Goal: Information Seeking & Learning: Learn about a topic

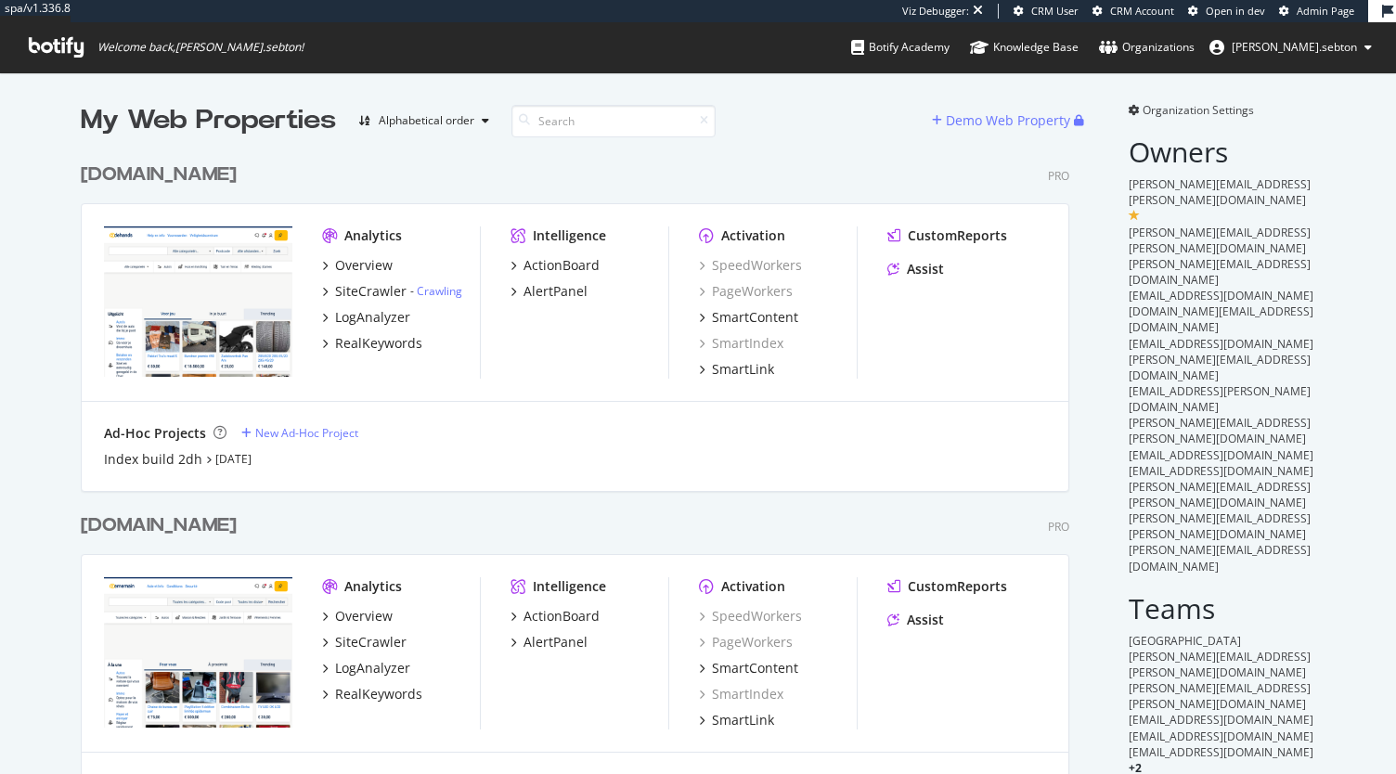
scroll to position [5327, 988]
click at [884, 485] on div "Ad-Hoc Projects New Ad-Hoc Project Index build 2dh [DATE]" at bounding box center [575, 446] width 987 height 89
click at [614, 123] on input at bounding box center [613, 121] width 204 height 32
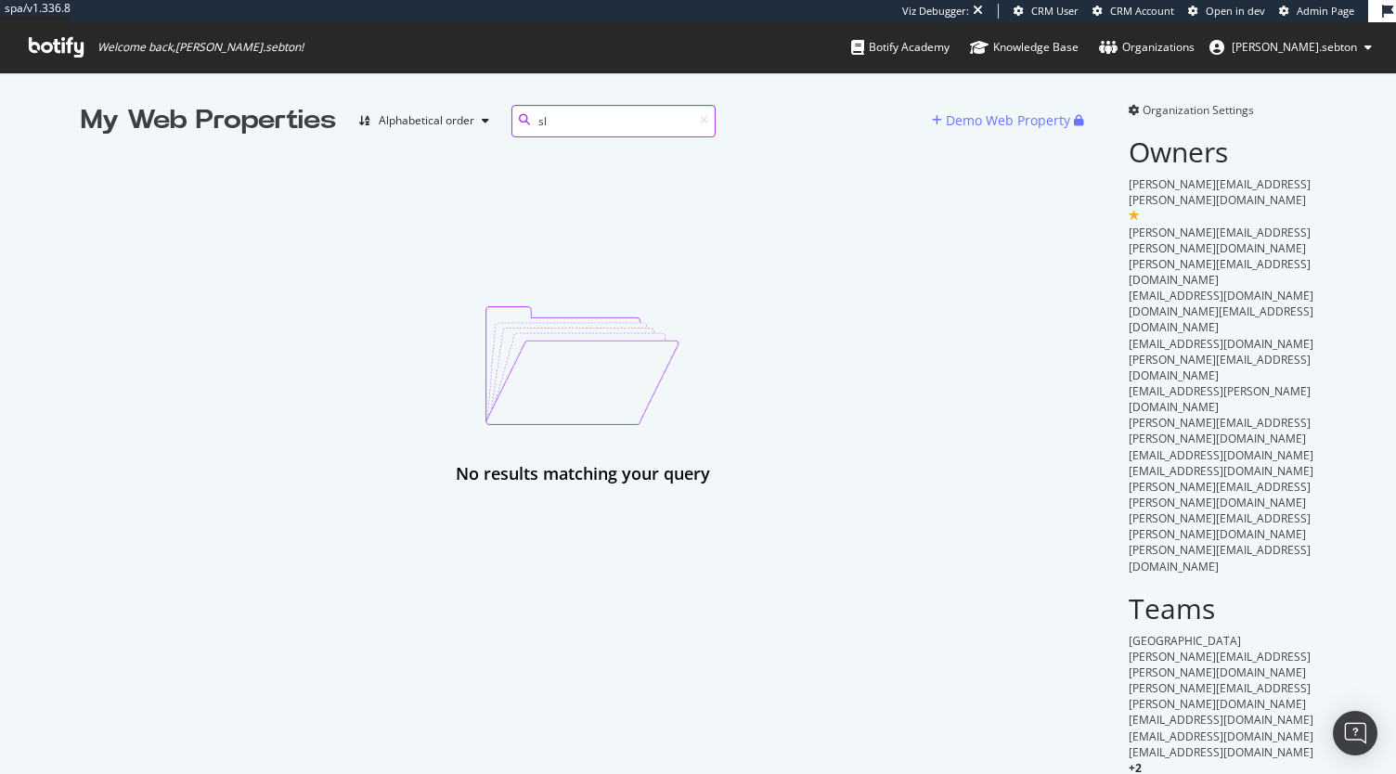
type input "s"
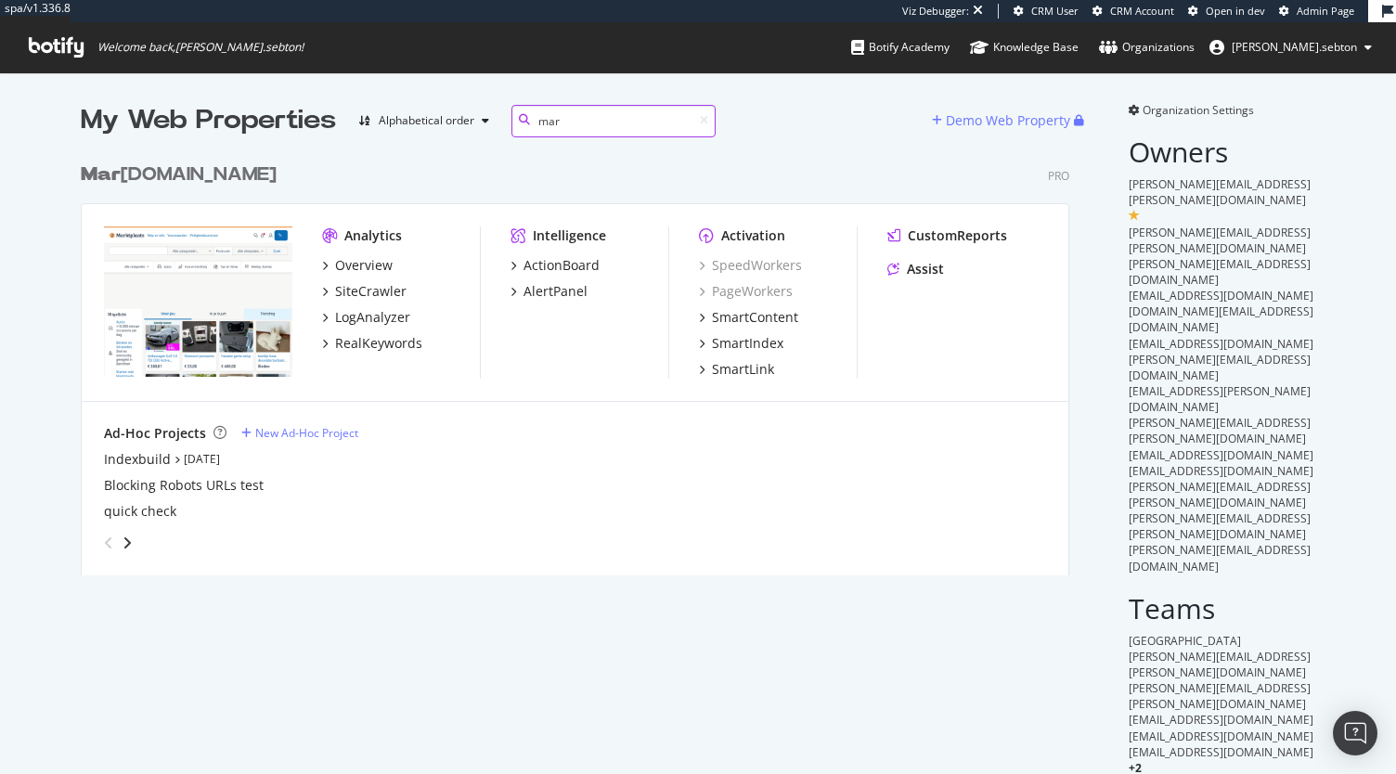
scroll to position [421, 988]
type input "mark"
click at [154, 183] on div "Mark tplaats.nl" at bounding box center [186, 174] width 210 height 27
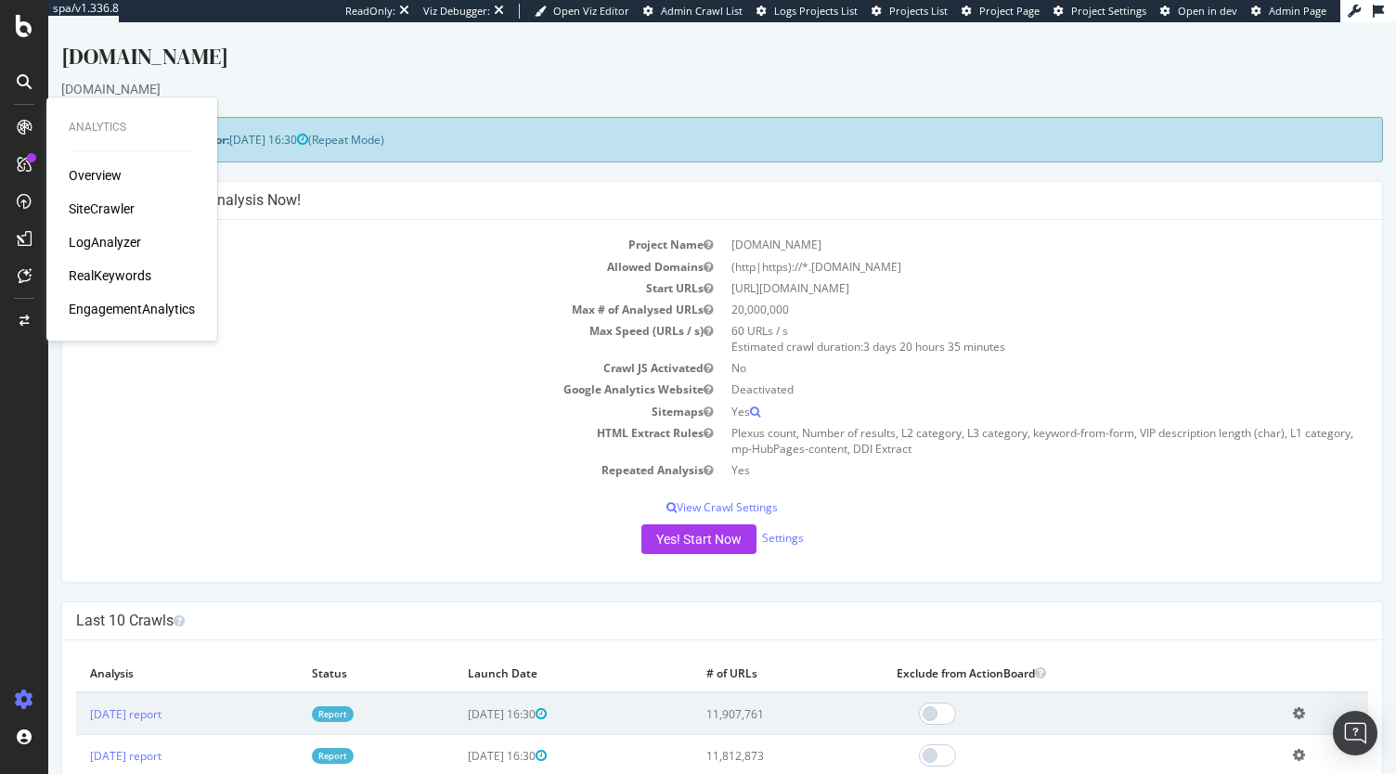
click at [115, 303] on div "EngagementAnalytics" at bounding box center [132, 309] width 126 height 19
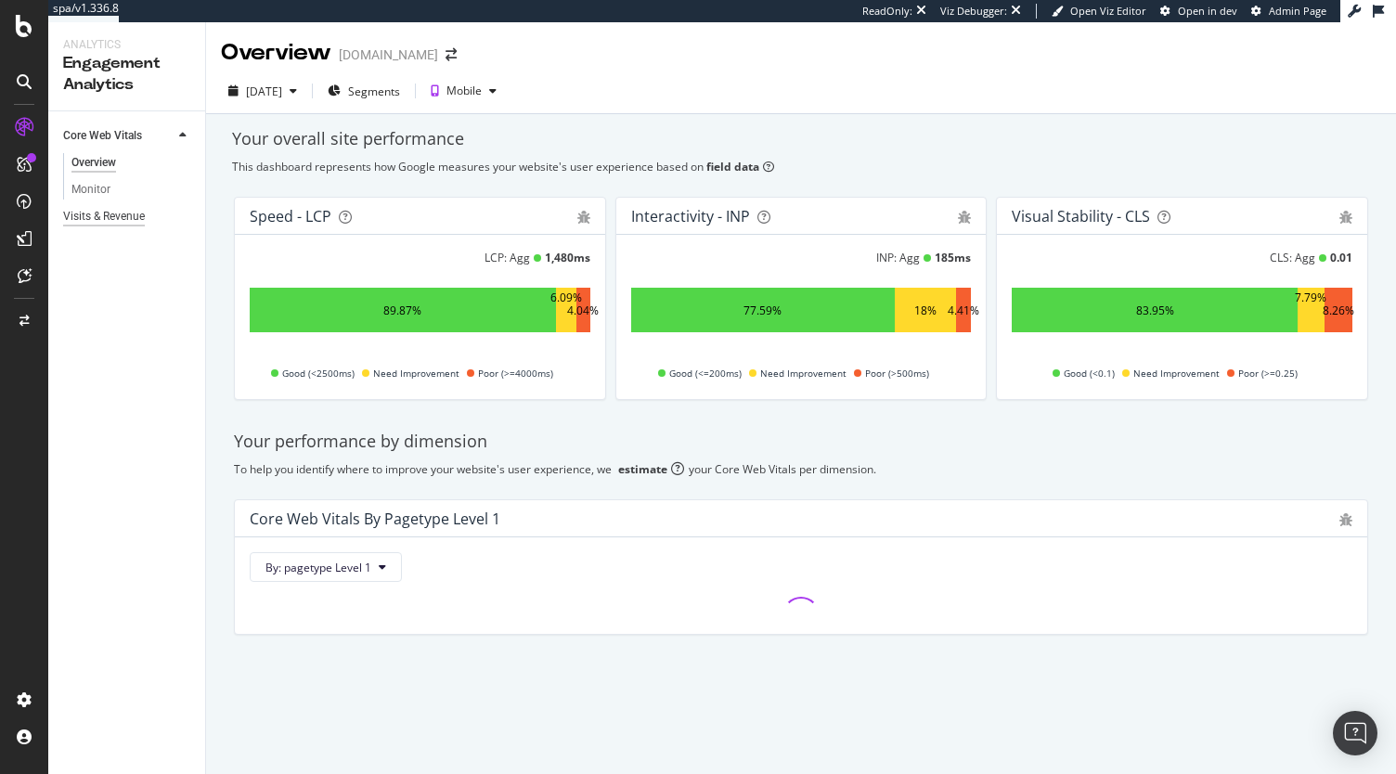
click at [124, 215] on div "Visits & Revenue" at bounding box center [104, 216] width 82 height 19
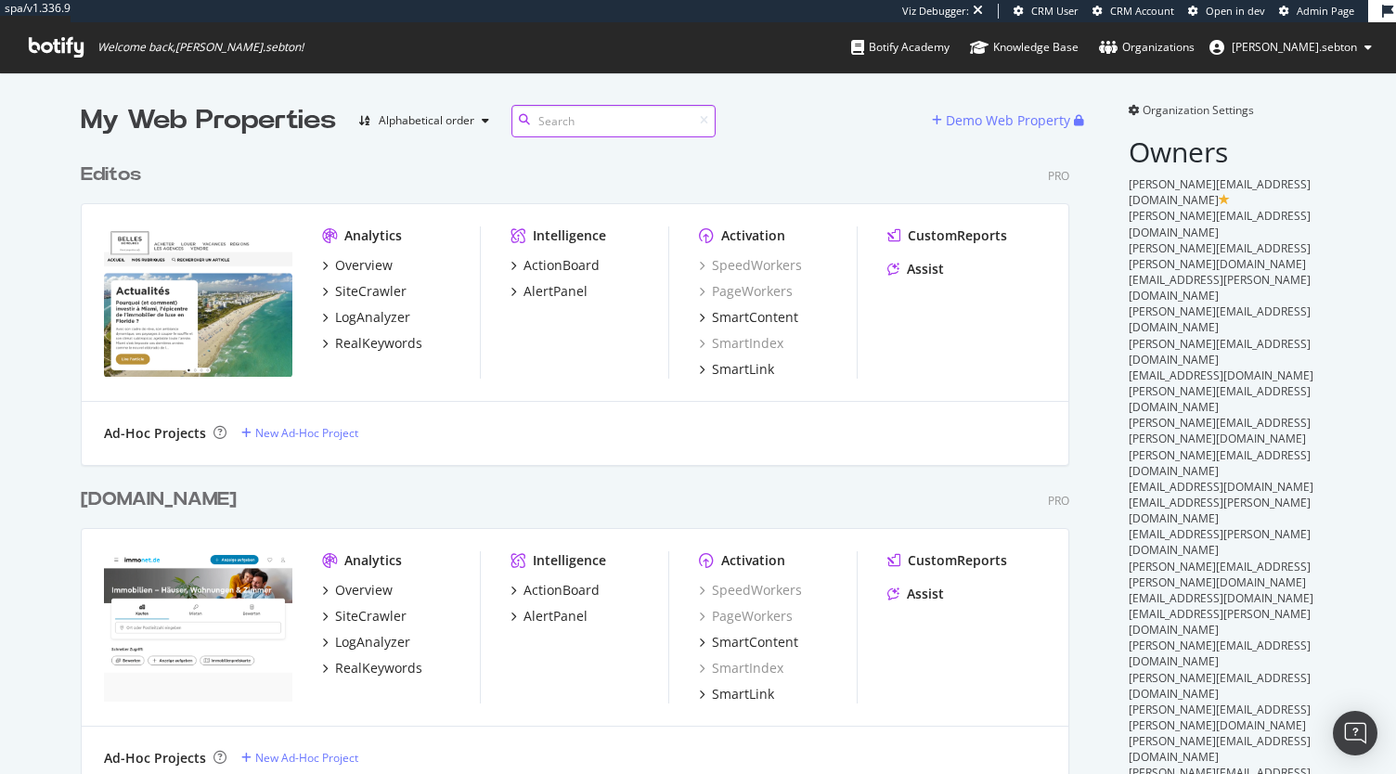
scroll to position [5268, 988]
click at [565, 116] on input at bounding box center [613, 121] width 204 height 32
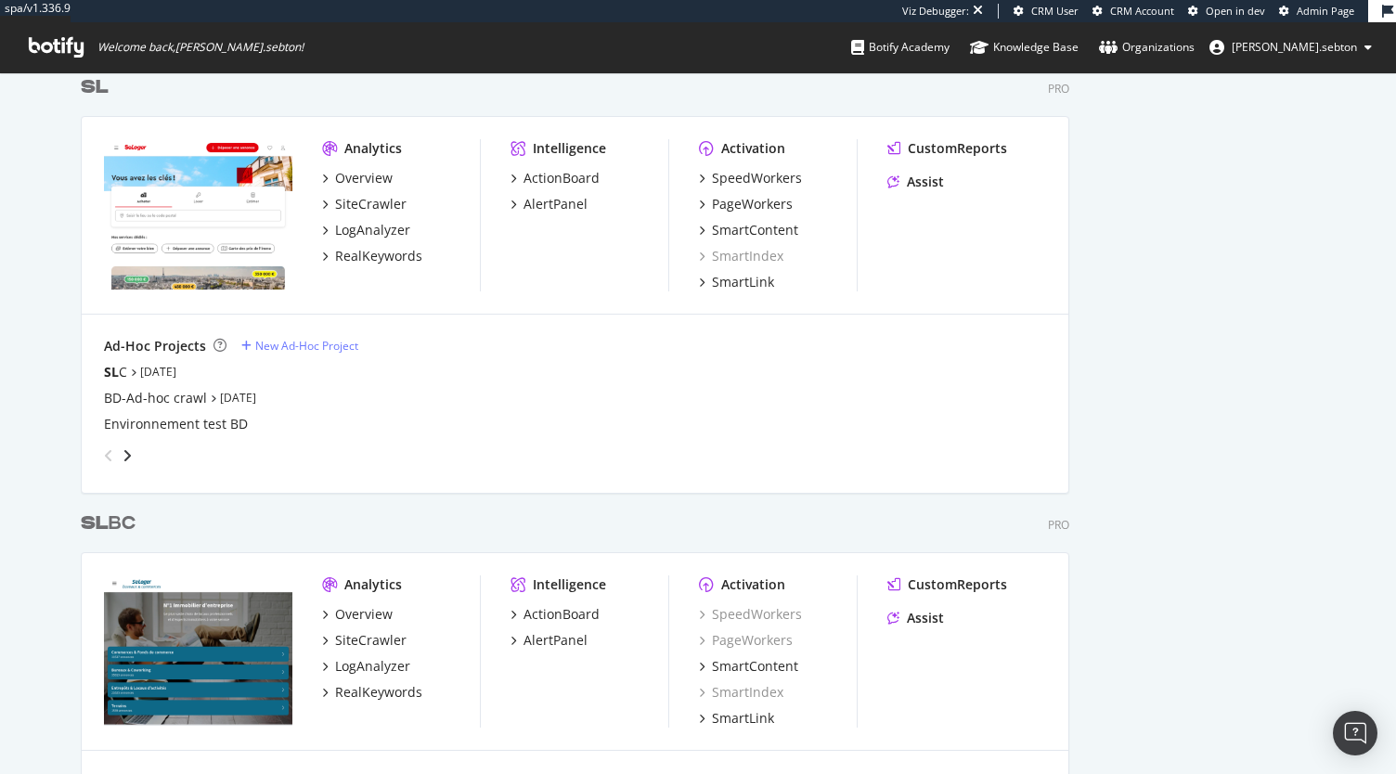
scroll to position [902, 0]
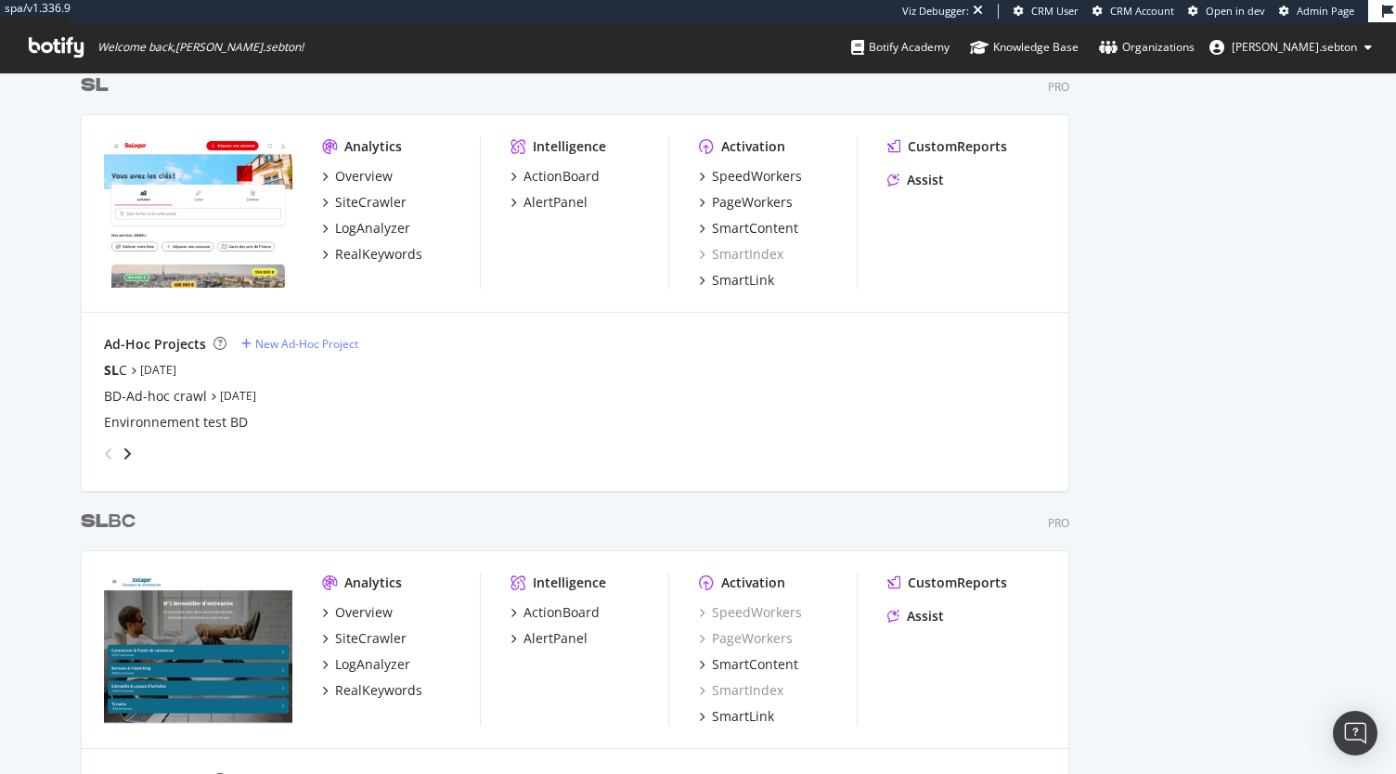
type input "sl"
click at [94, 84] on b "SL" at bounding box center [95, 85] width 28 height 19
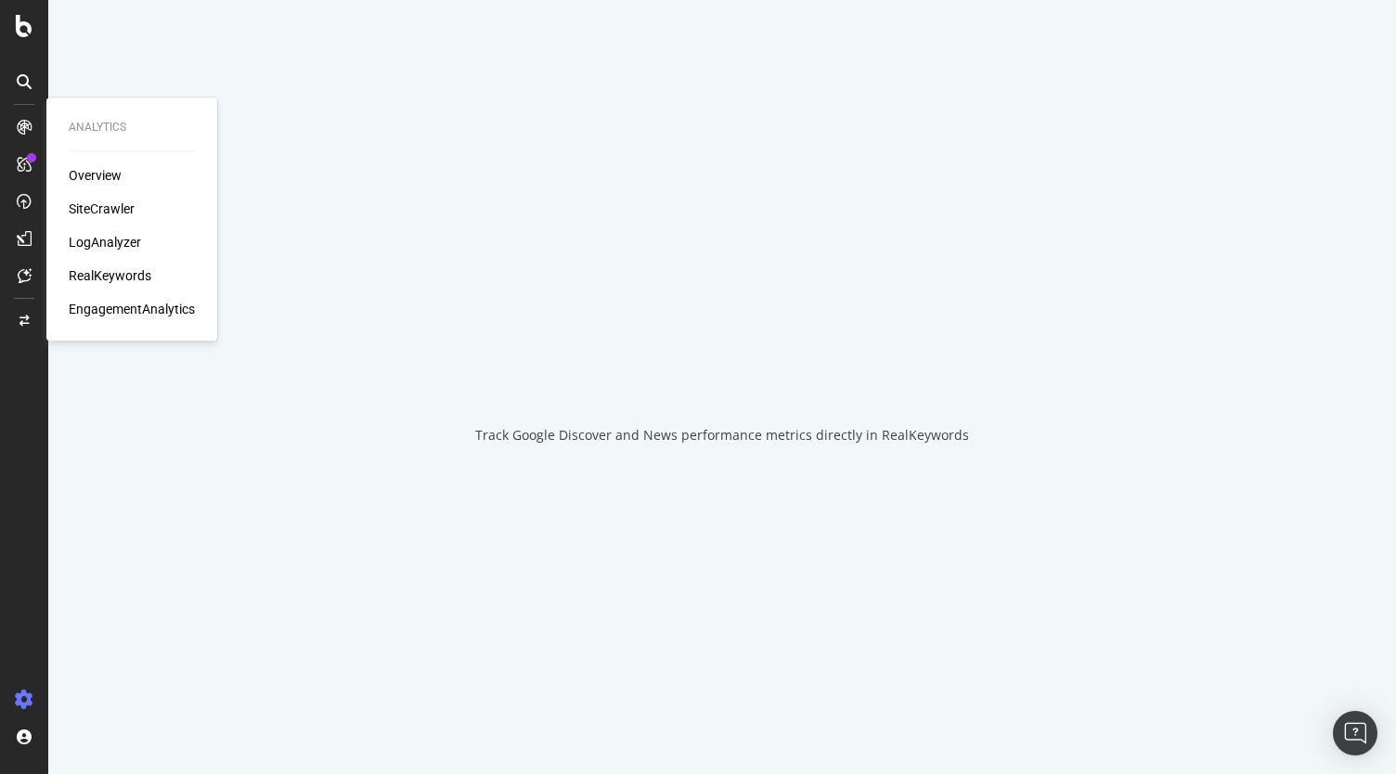
click at [114, 303] on div "EngagementAnalytics" at bounding box center [132, 309] width 126 height 19
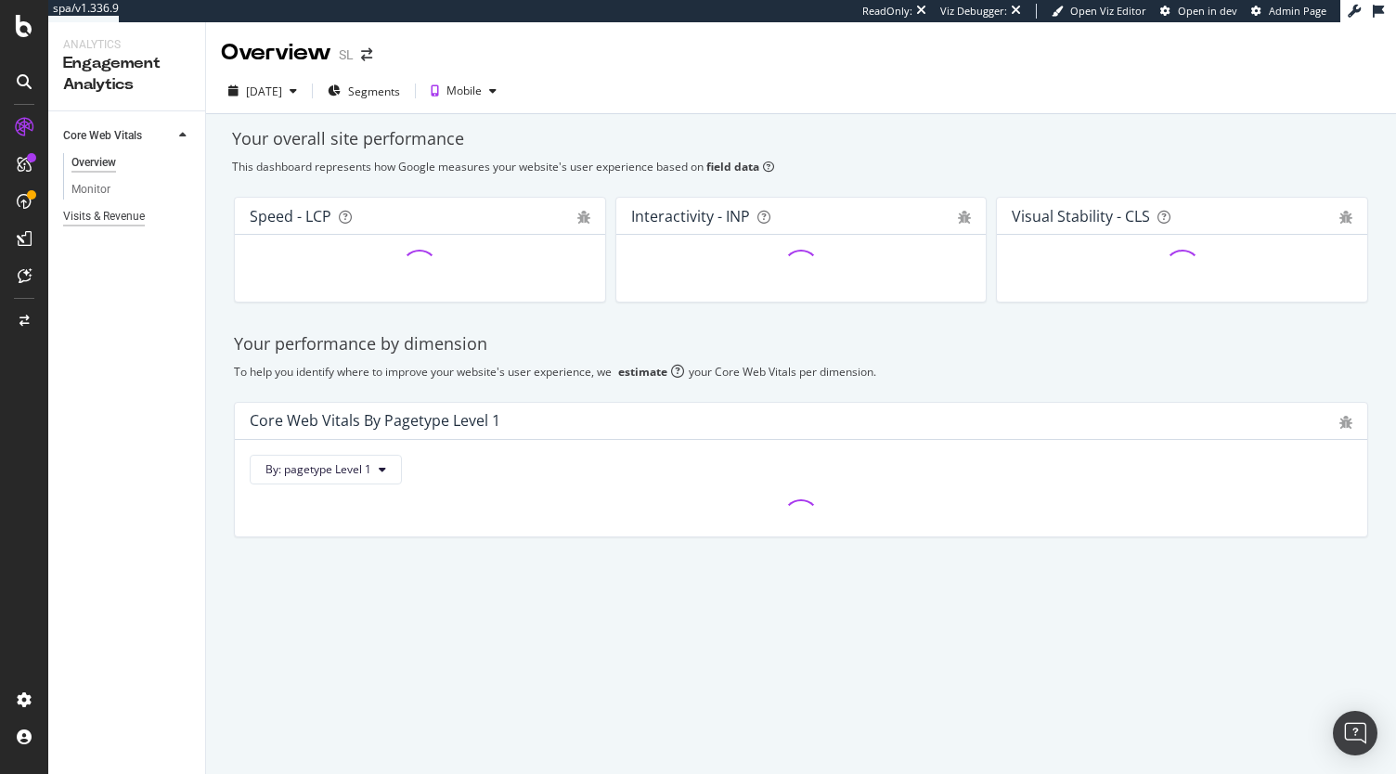
click at [111, 217] on div "Visits & Revenue" at bounding box center [104, 216] width 82 height 19
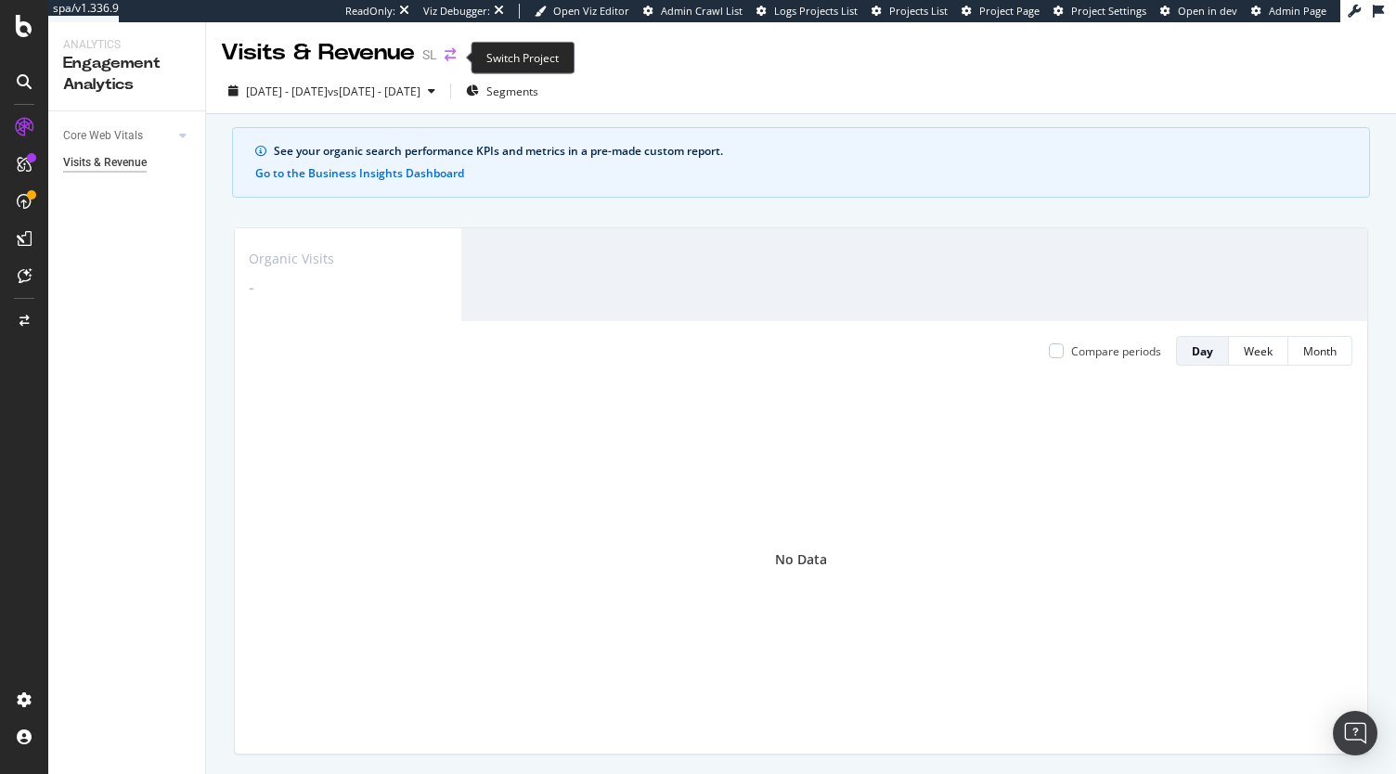
click at [449, 53] on icon "arrow-right-arrow-left" at bounding box center [450, 54] width 11 height 13
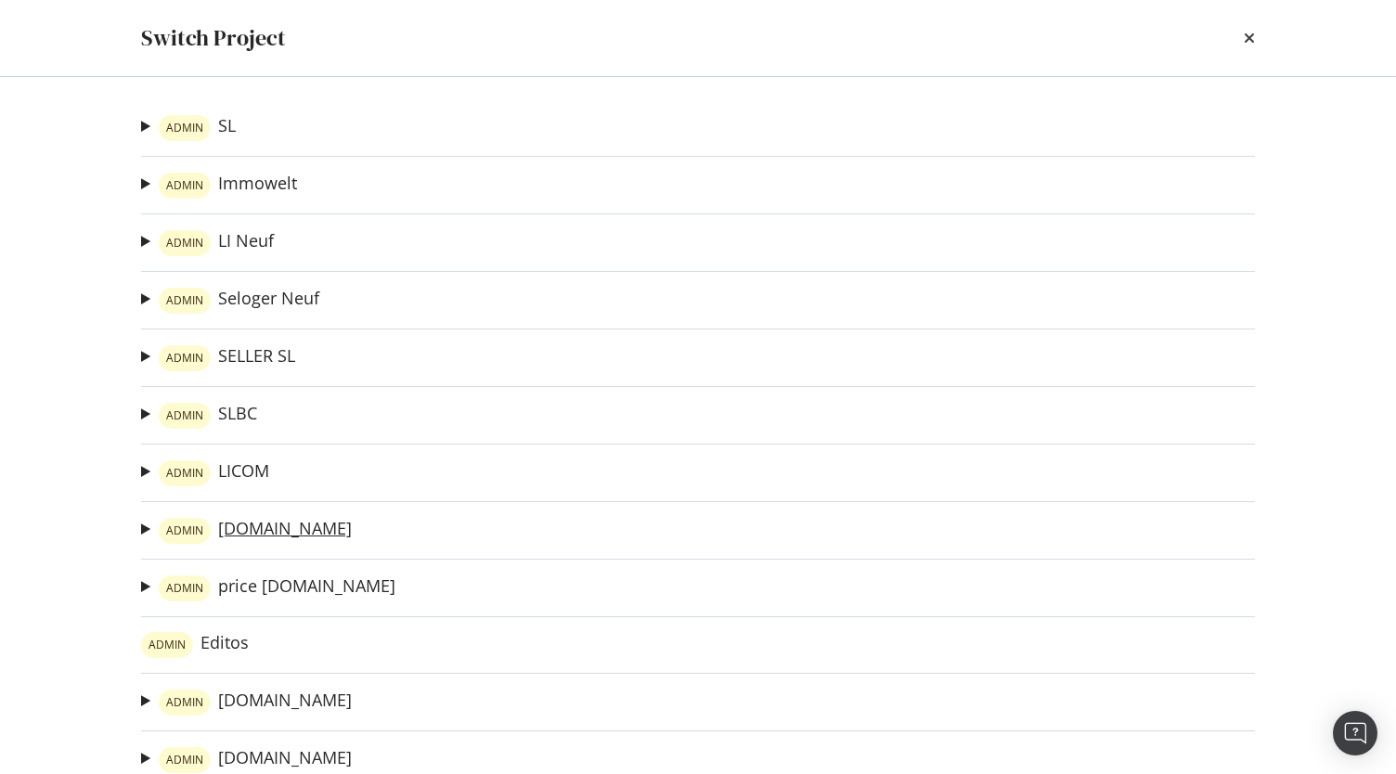
click at [259, 522] on link "ADMIN immonet.de" at bounding box center [255, 531] width 193 height 26
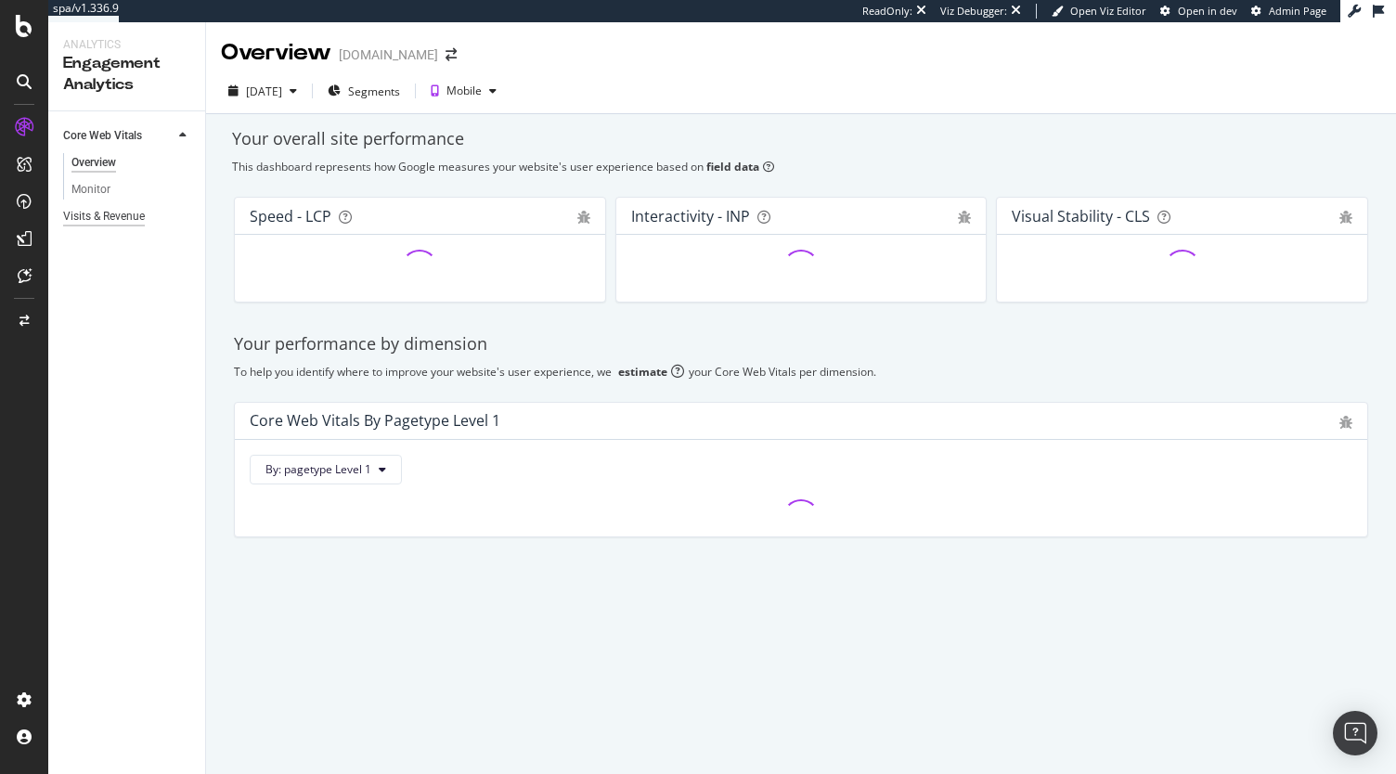
click at [83, 216] on div "Visits & Revenue" at bounding box center [104, 216] width 82 height 19
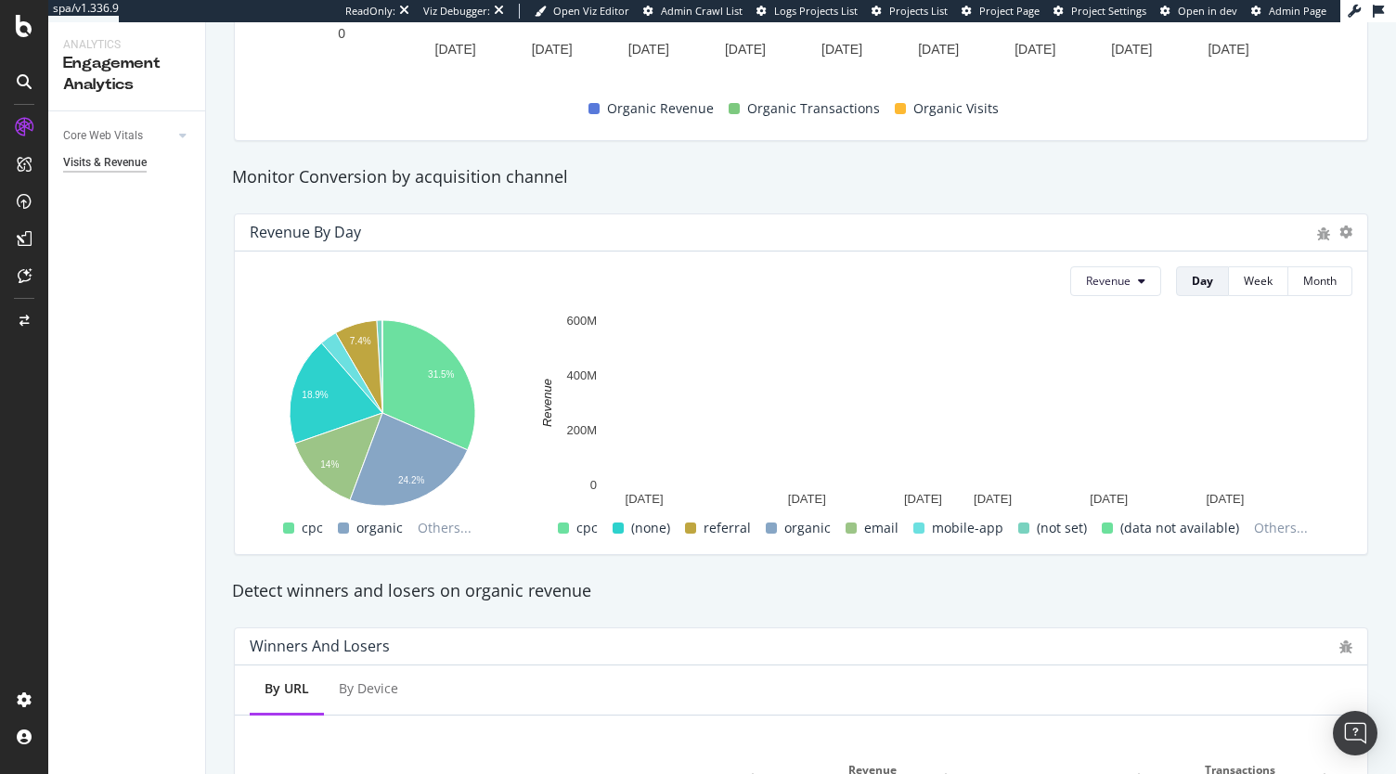
scroll to position [571, 0]
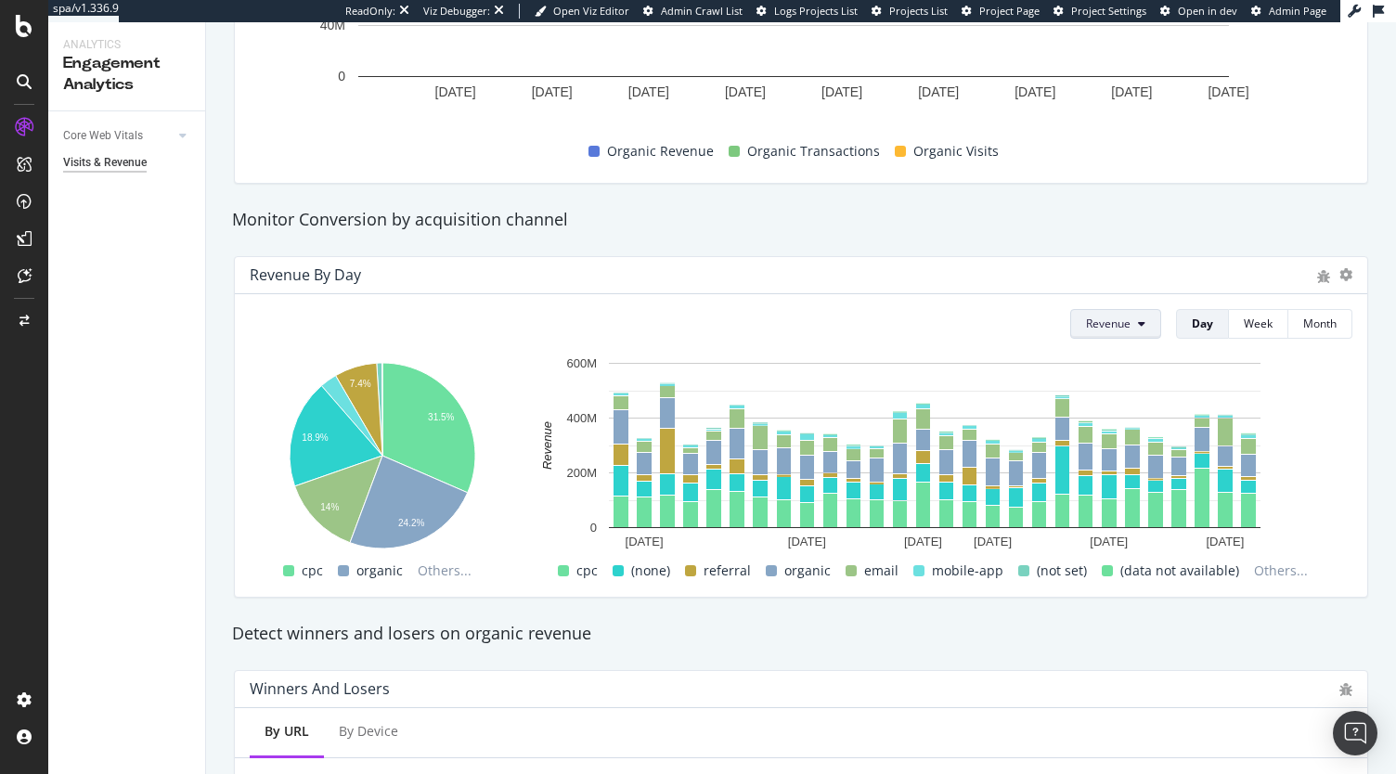
click at [1120, 325] on button "Revenue" at bounding box center [1115, 324] width 91 height 30
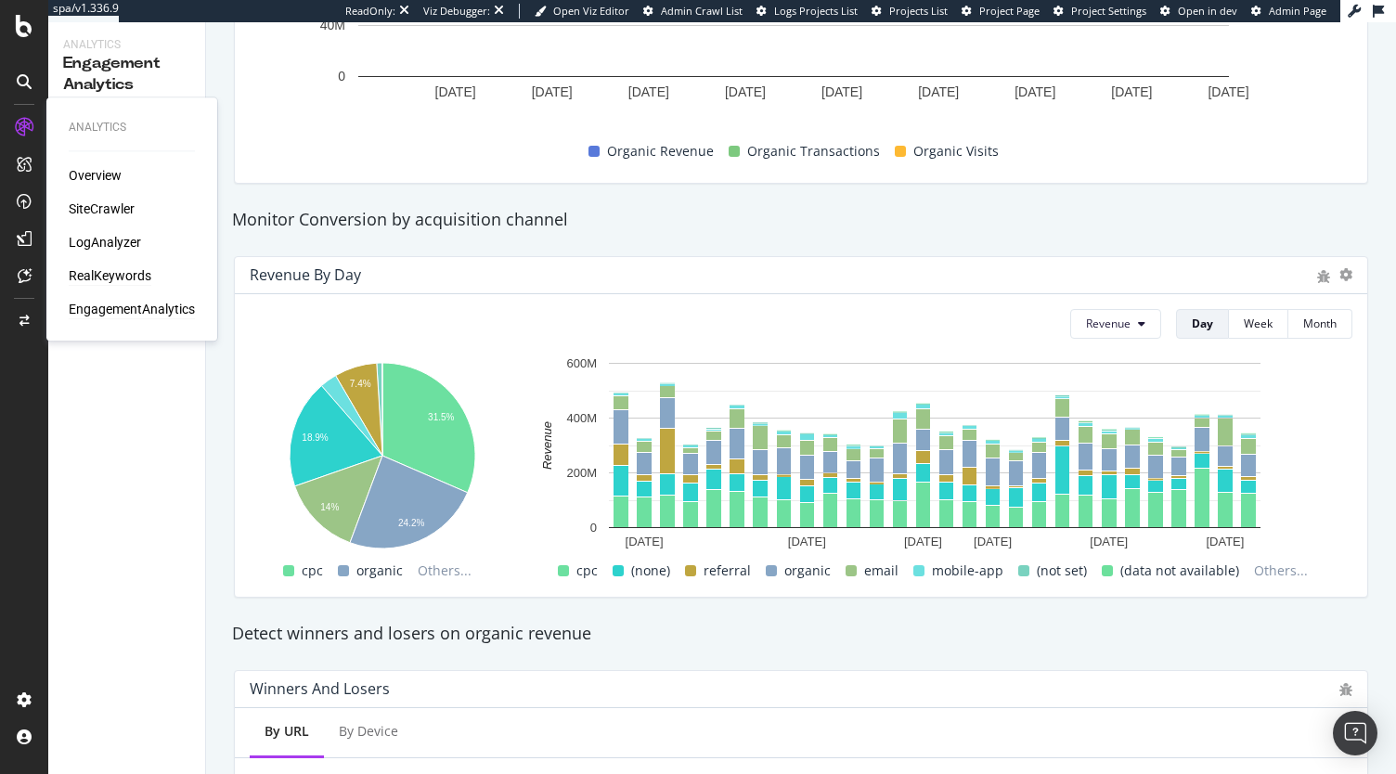
click at [89, 274] on div "RealKeywords" at bounding box center [110, 275] width 83 height 19
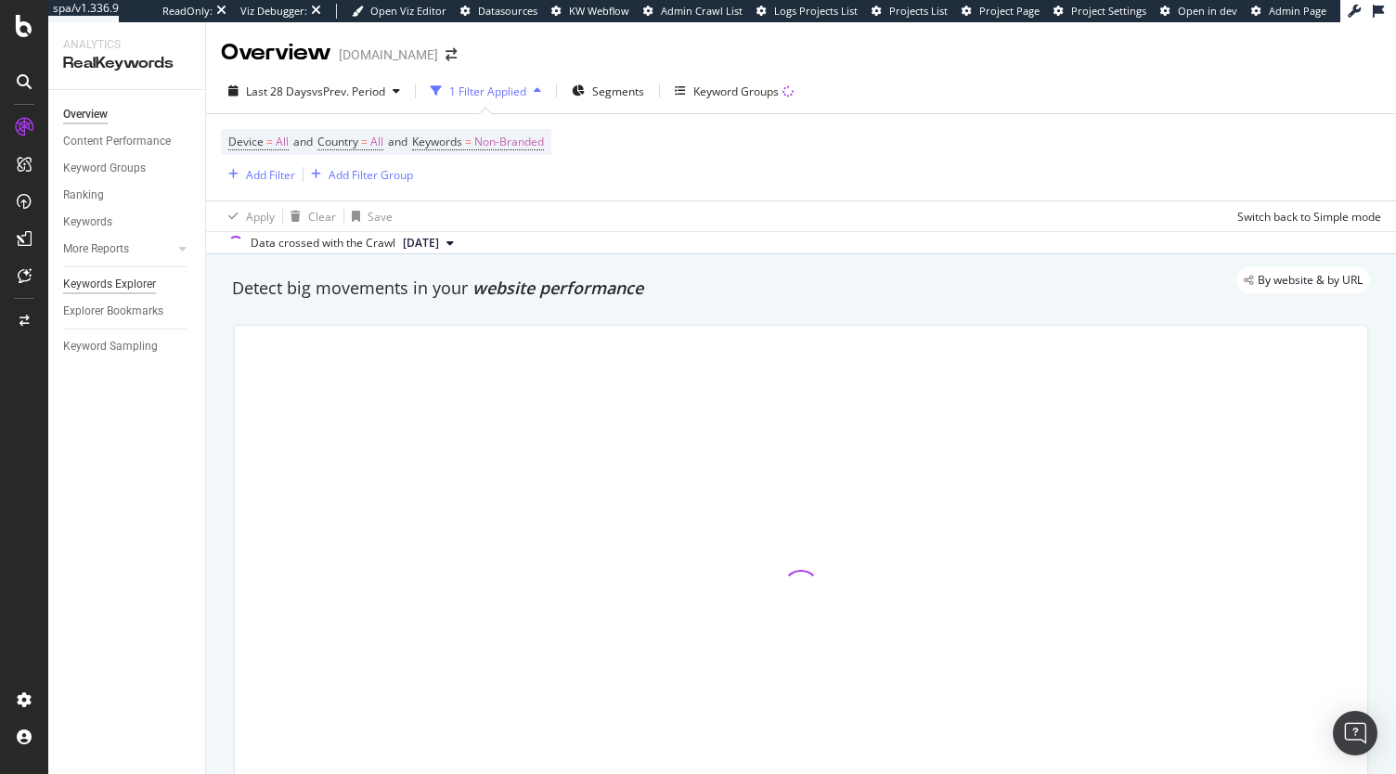
click at [97, 284] on div "Keywords Explorer" at bounding box center [109, 284] width 93 height 19
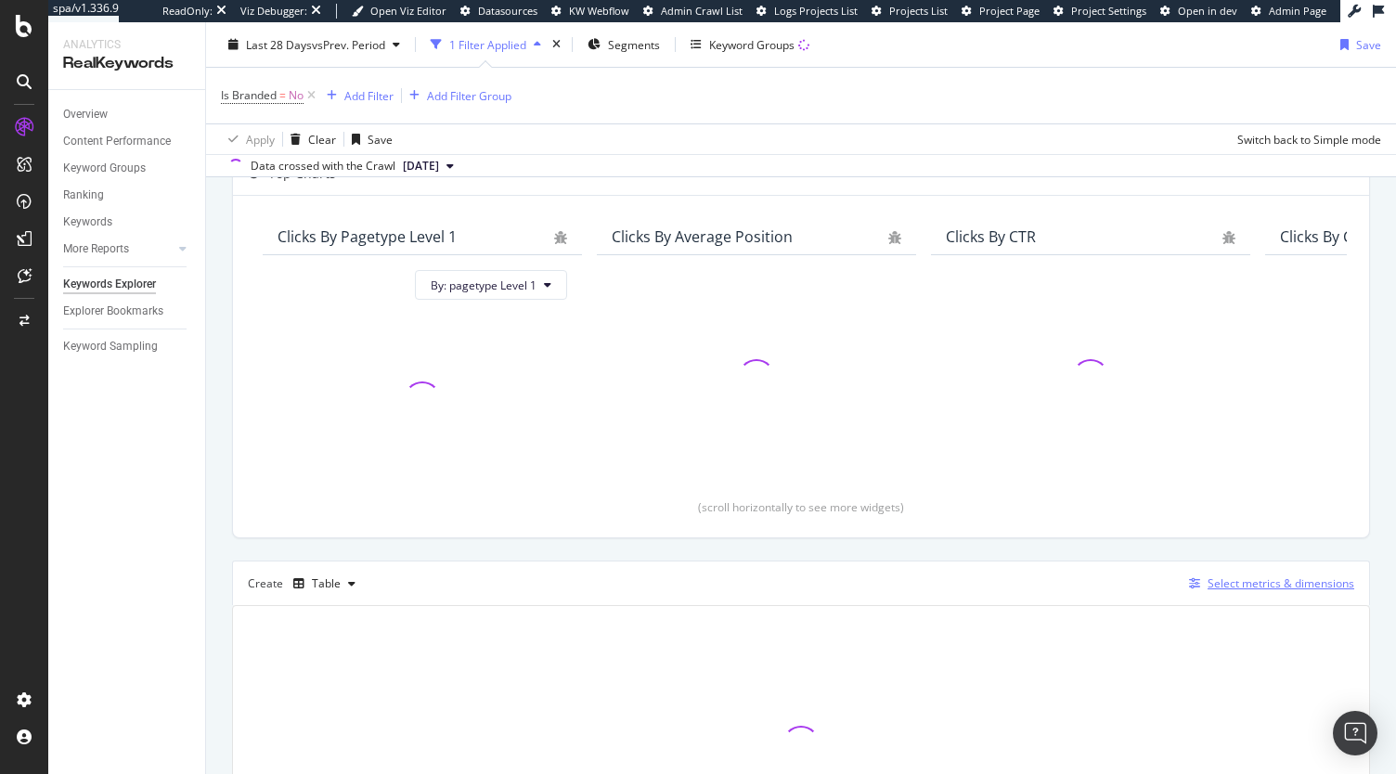
scroll to position [128, 0]
click at [110, 311] on div "Explorer Bookmarks" at bounding box center [113, 311] width 100 height 19
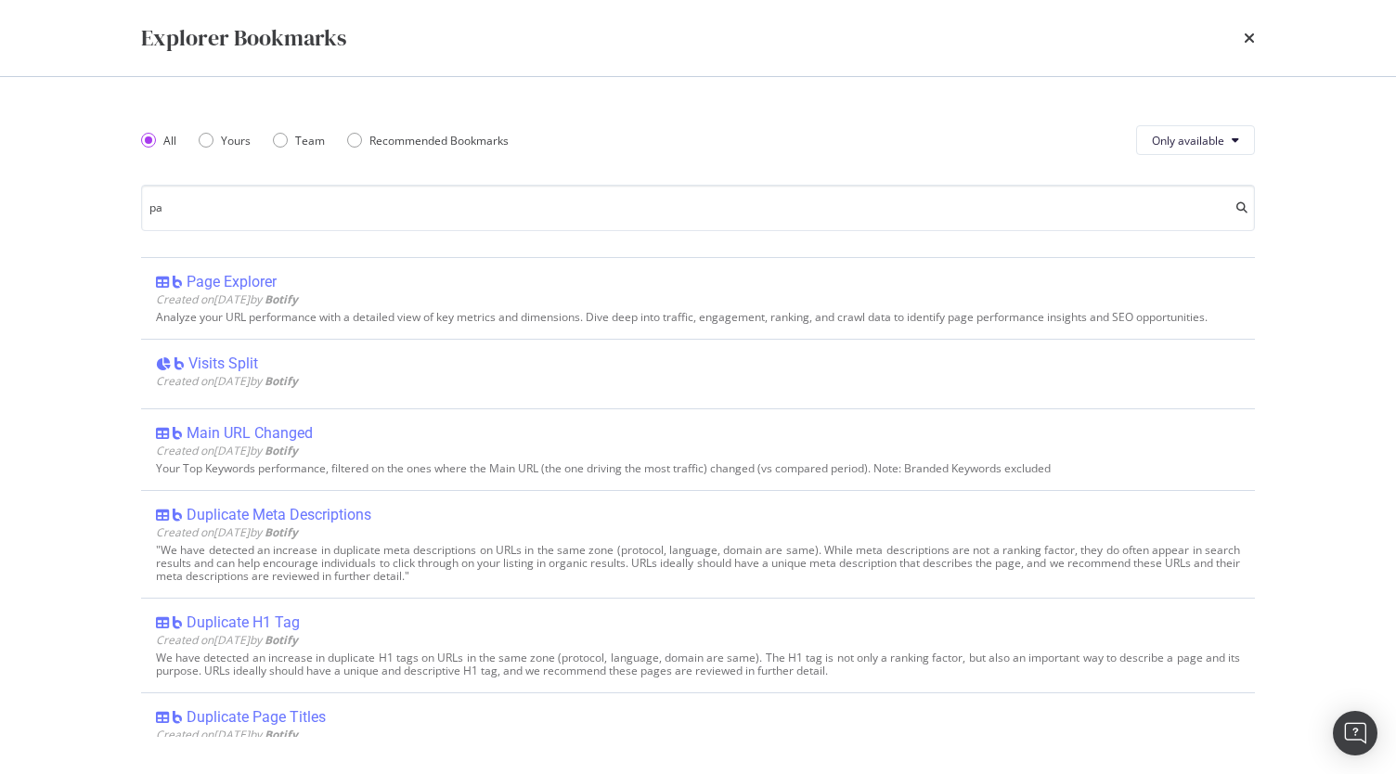
type input "p"
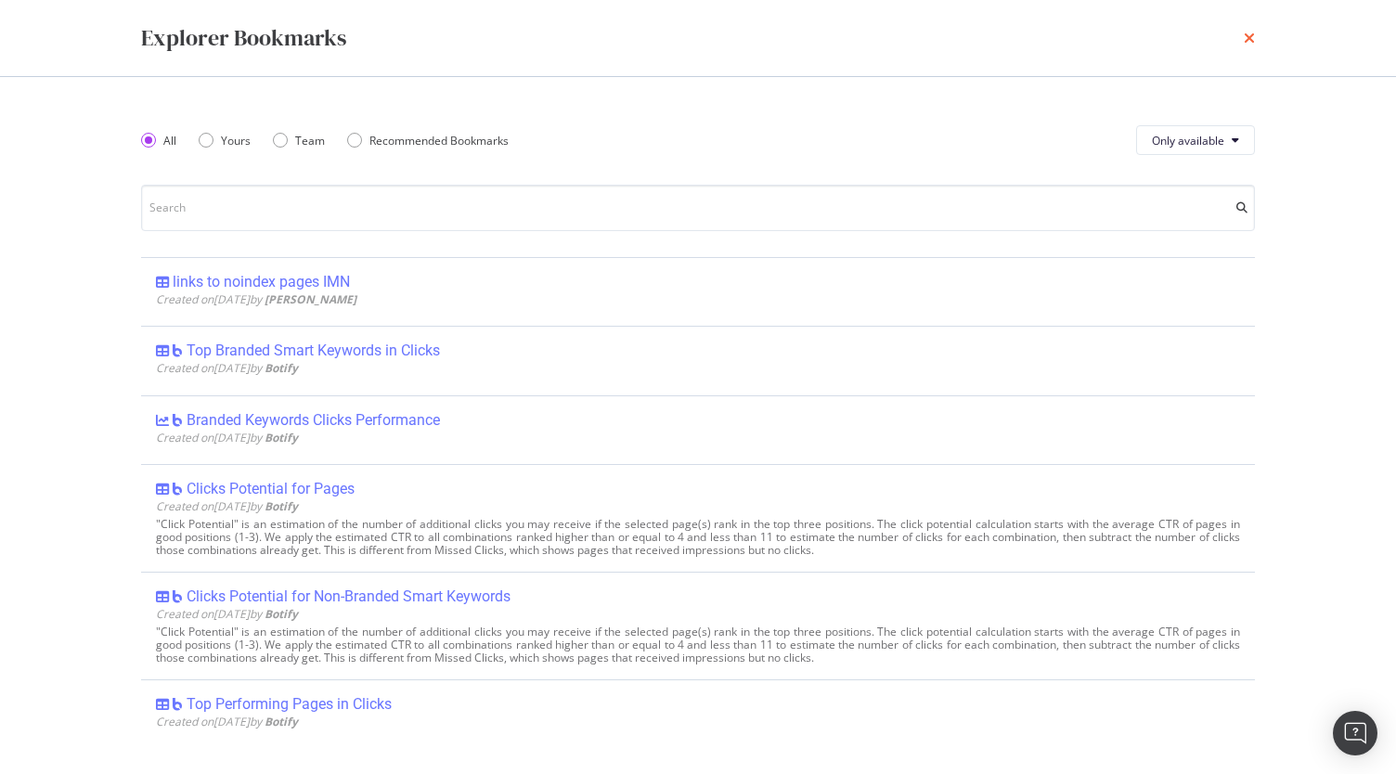
click at [1251, 36] on icon "times" at bounding box center [1249, 38] width 11 height 15
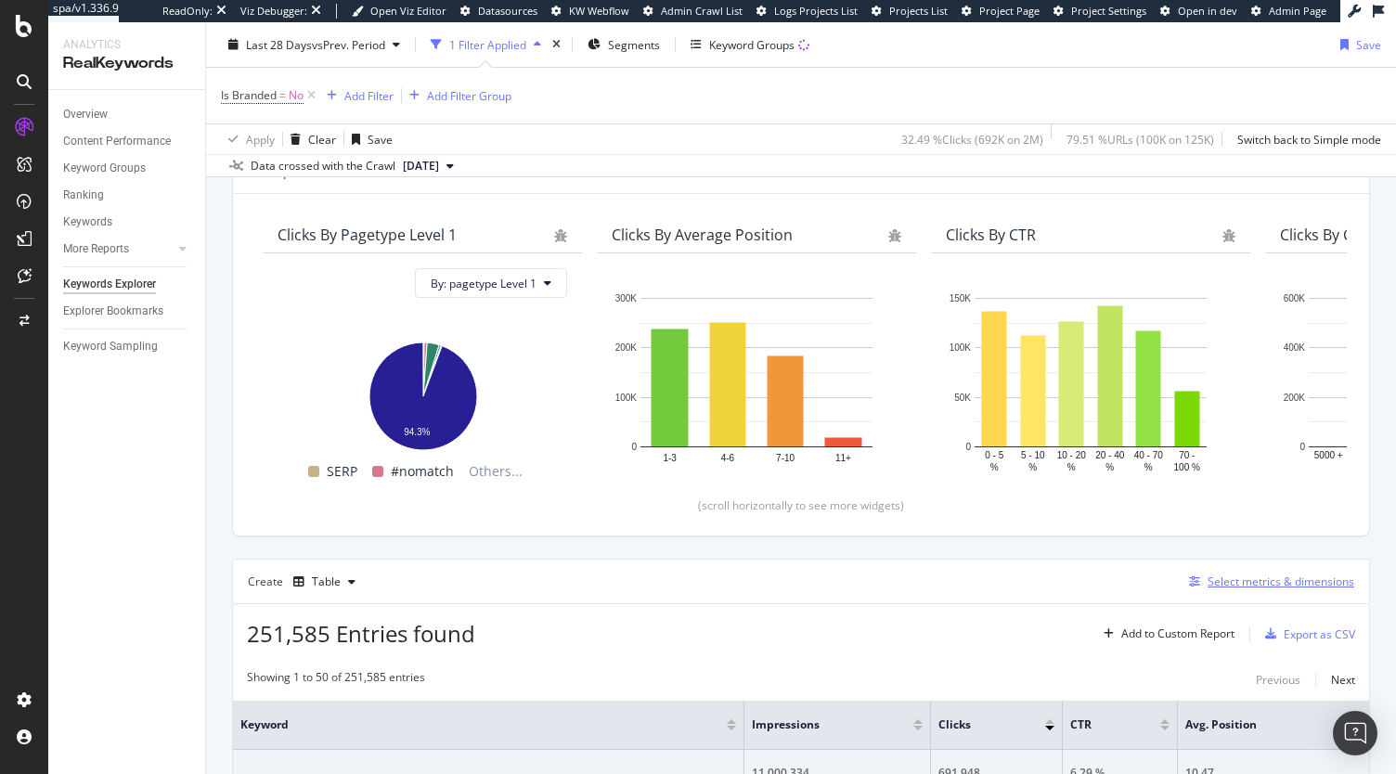
click at [1207, 586] on div "Select metrics & dimensions" at bounding box center [1280, 582] width 147 height 16
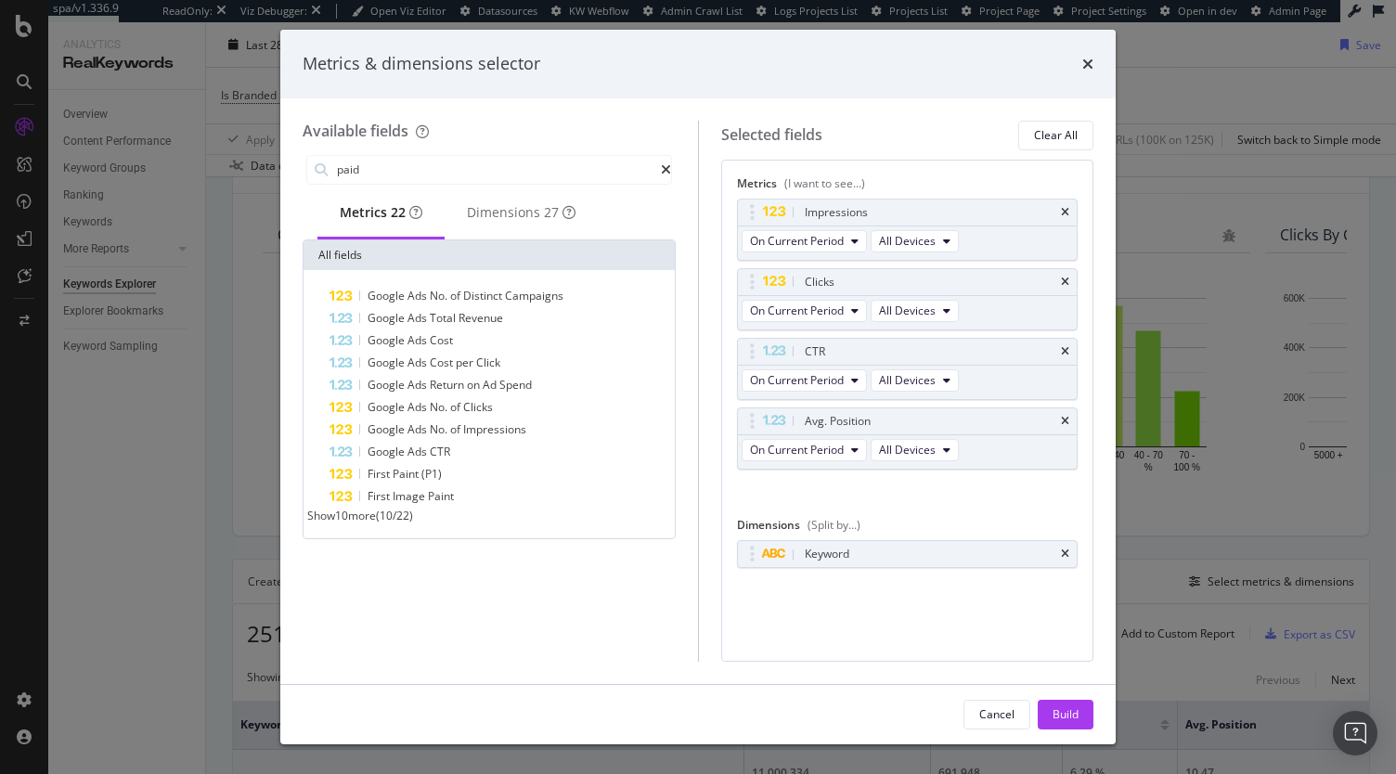
type input "paid"
click at [368, 523] on span "Show 10 more" at bounding box center [341, 516] width 69 height 16
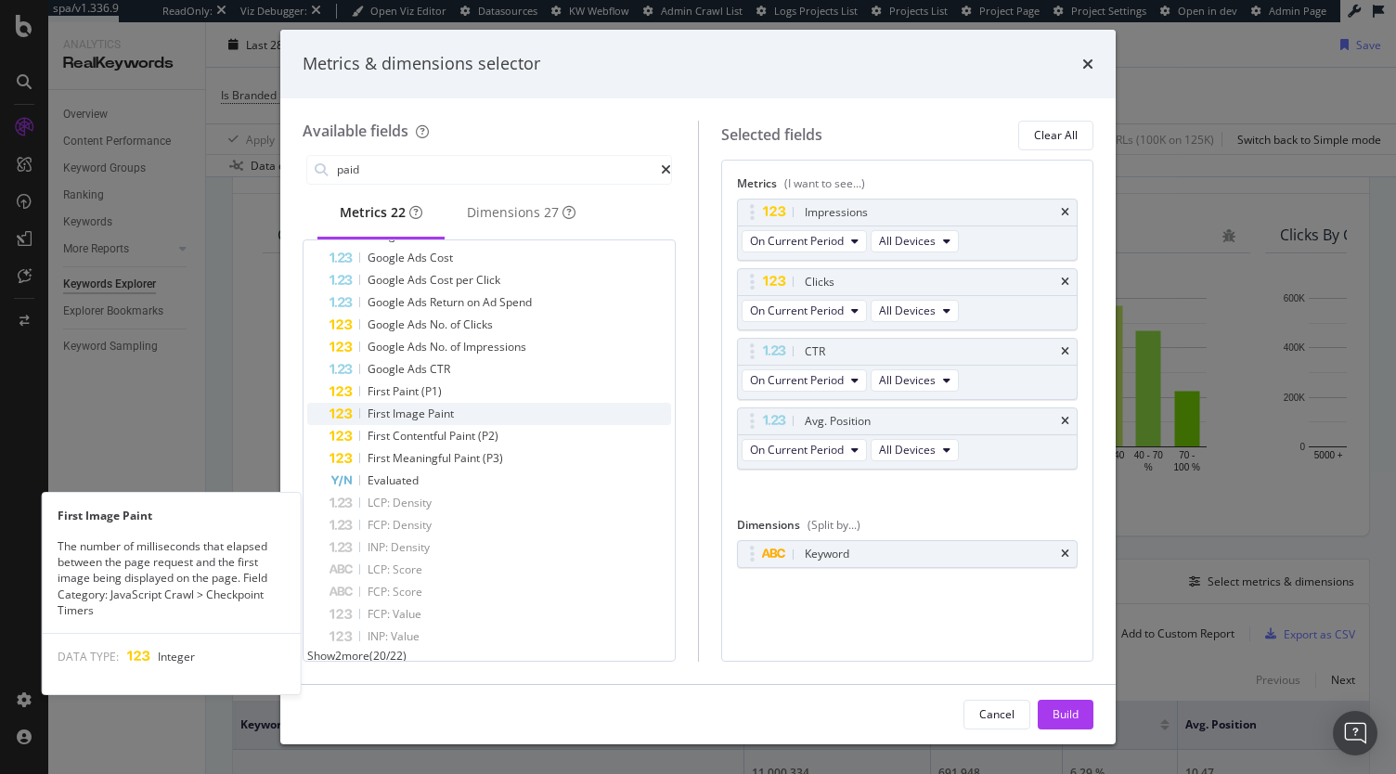
scroll to position [0, 0]
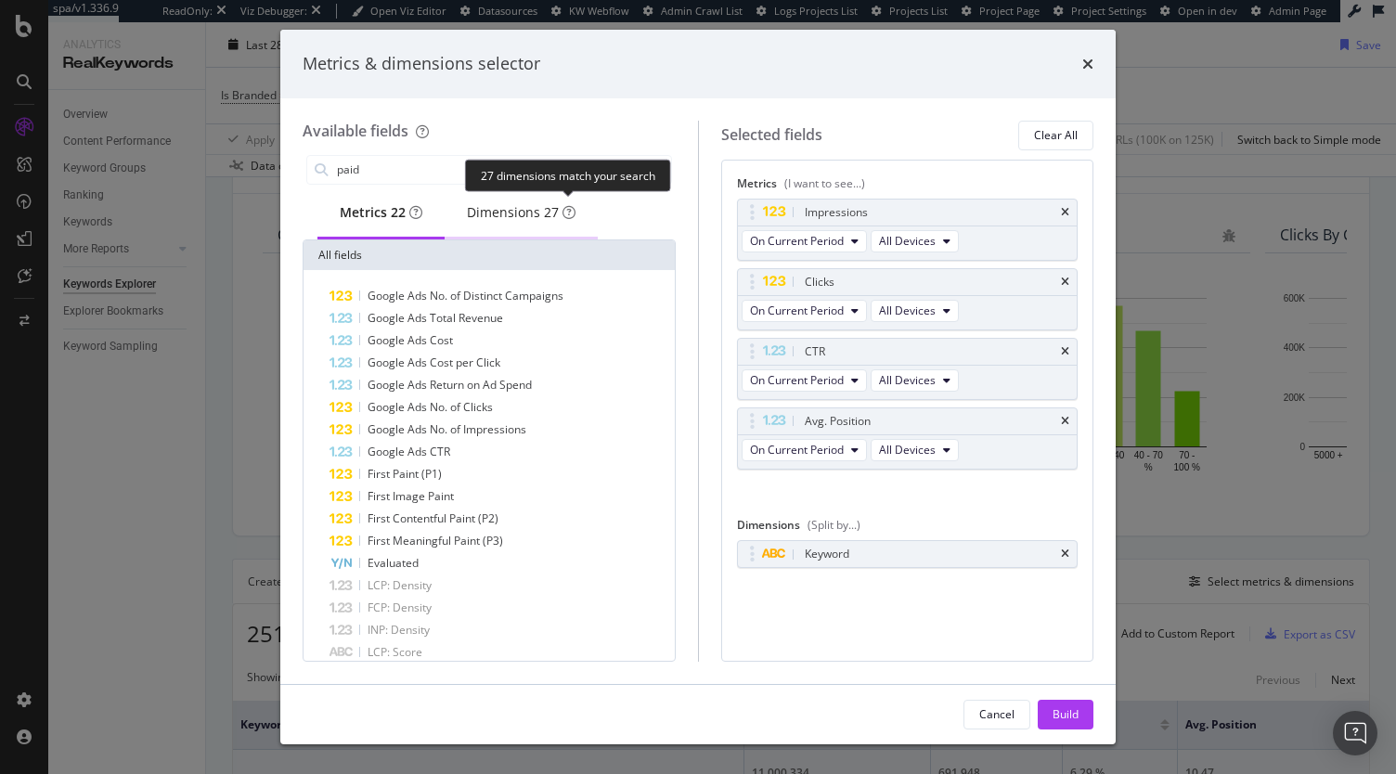
click at [559, 222] on div "27" at bounding box center [551, 212] width 15 height 19
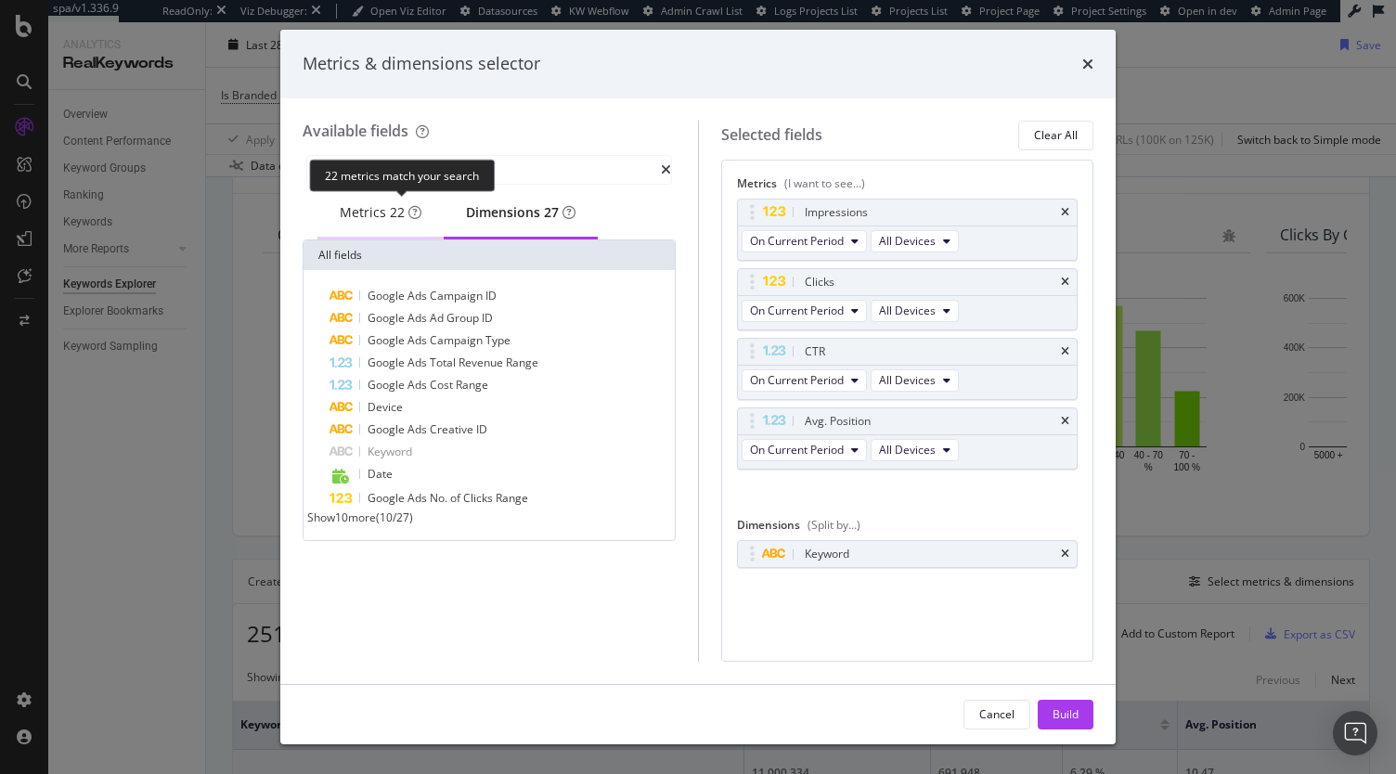
click at [393, 222] on div "22" at bounding box center [397, 212] width 15 height 19
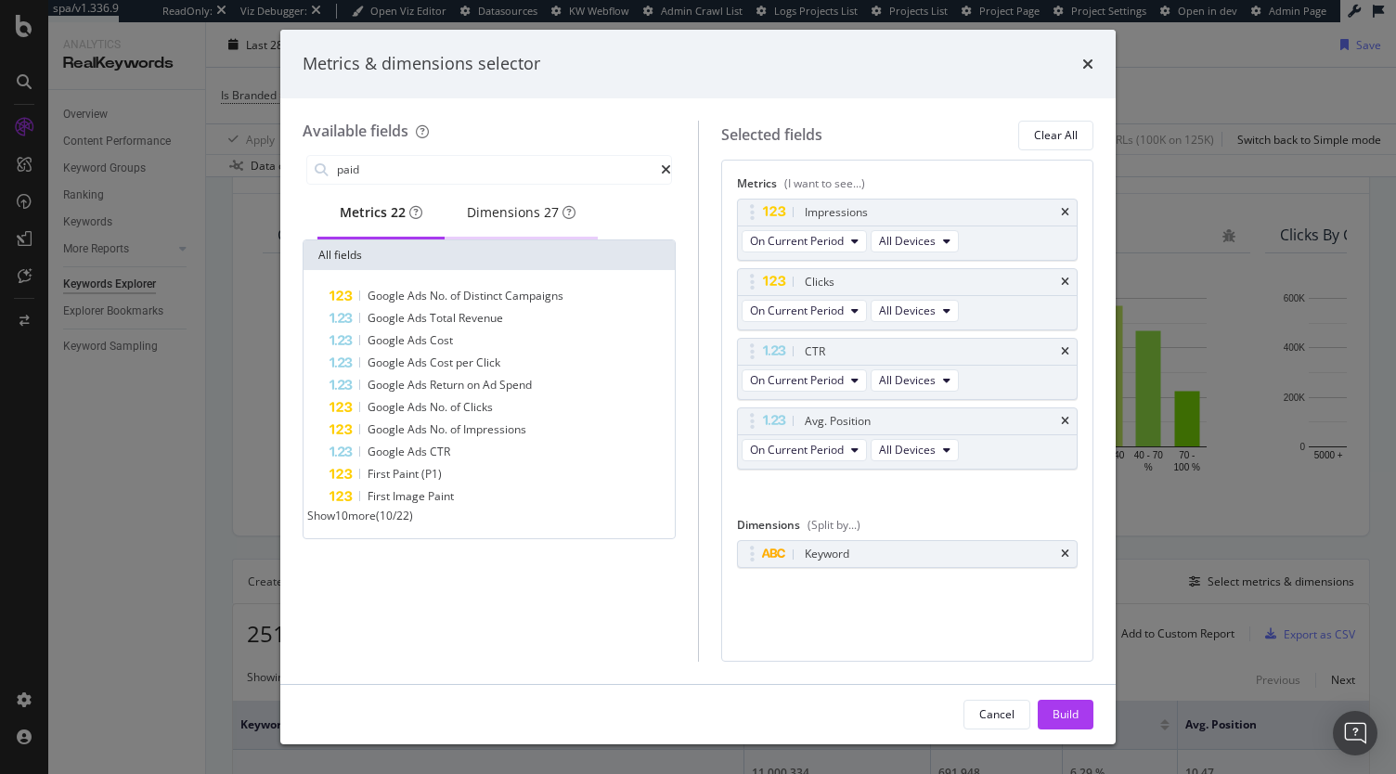
click at [538, 235] on div "Dimensions 27" at bounding box center [521, 213] width 153 height 51
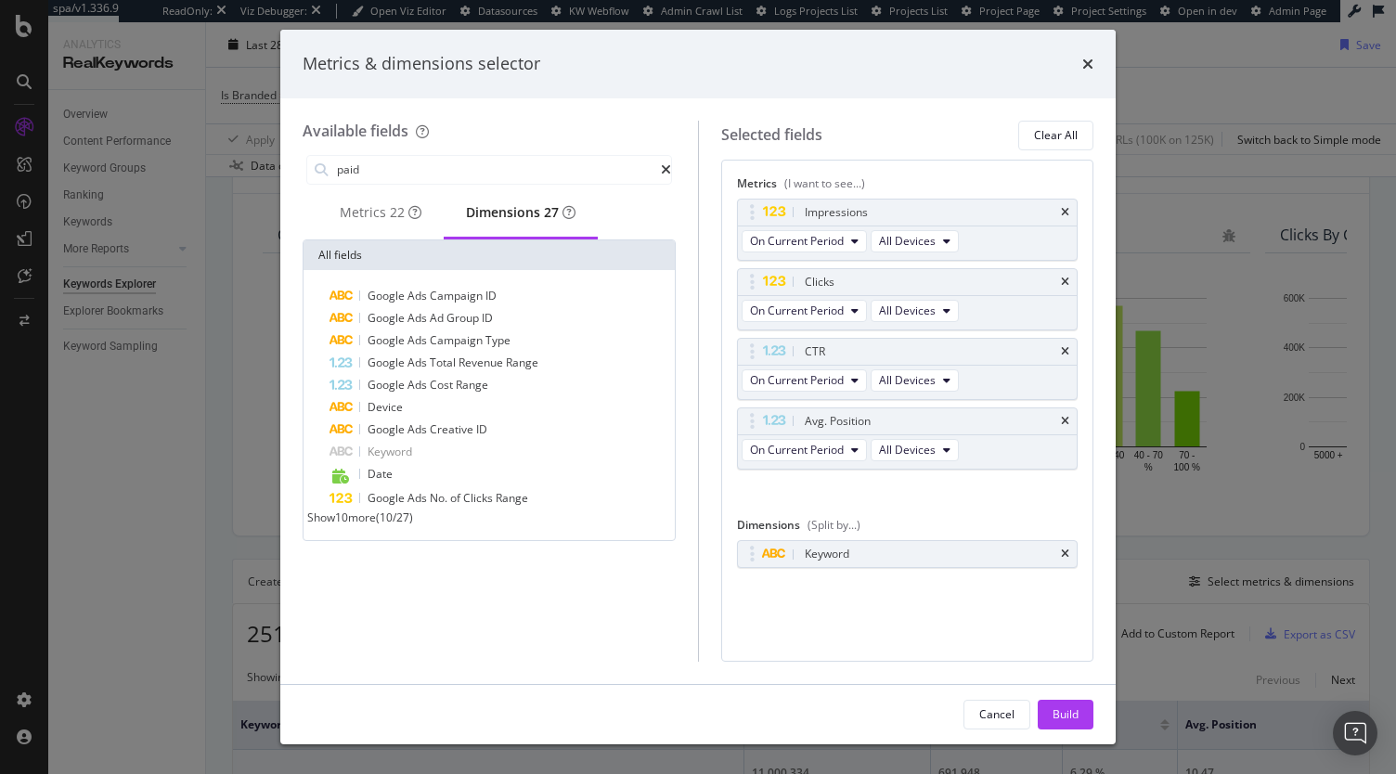
click at [350, 522] on div "Google Ads Campaign ID Google Ads Ad Group ID Google Ads Campaign Type Google A…" at bounding box center [489, 405] width 364 height 240
click at [349, 522] on div "Google Ads Campaign ID Google Ads Ad Group ID Google Ads Campaign Type Google A…" at bounding box center [489, 405] width 364 height 240
click at [341, 525] on span "Show 10 more" at bounding box center [341, 518] width 69 height 16
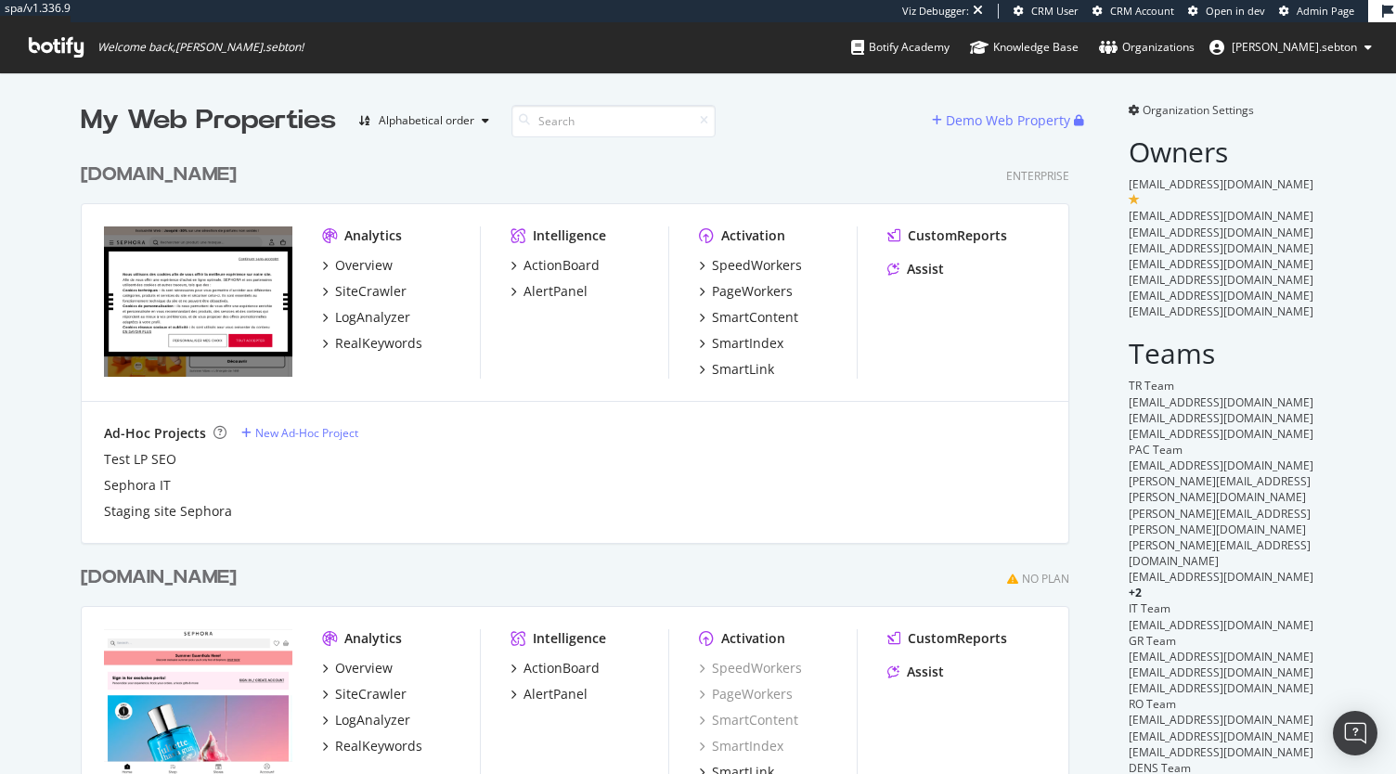
scroll to position [4481, 988]
click at [589, 140] on div "Sephora.fr Enterprise Analytics Overview SiteCrawler LogAnalyzer RealKeywords I…" at bounding box center [582, 340] width 1003 height 403
click at [558, 118] on input at bounding box center [613, 121] width 204 height 32
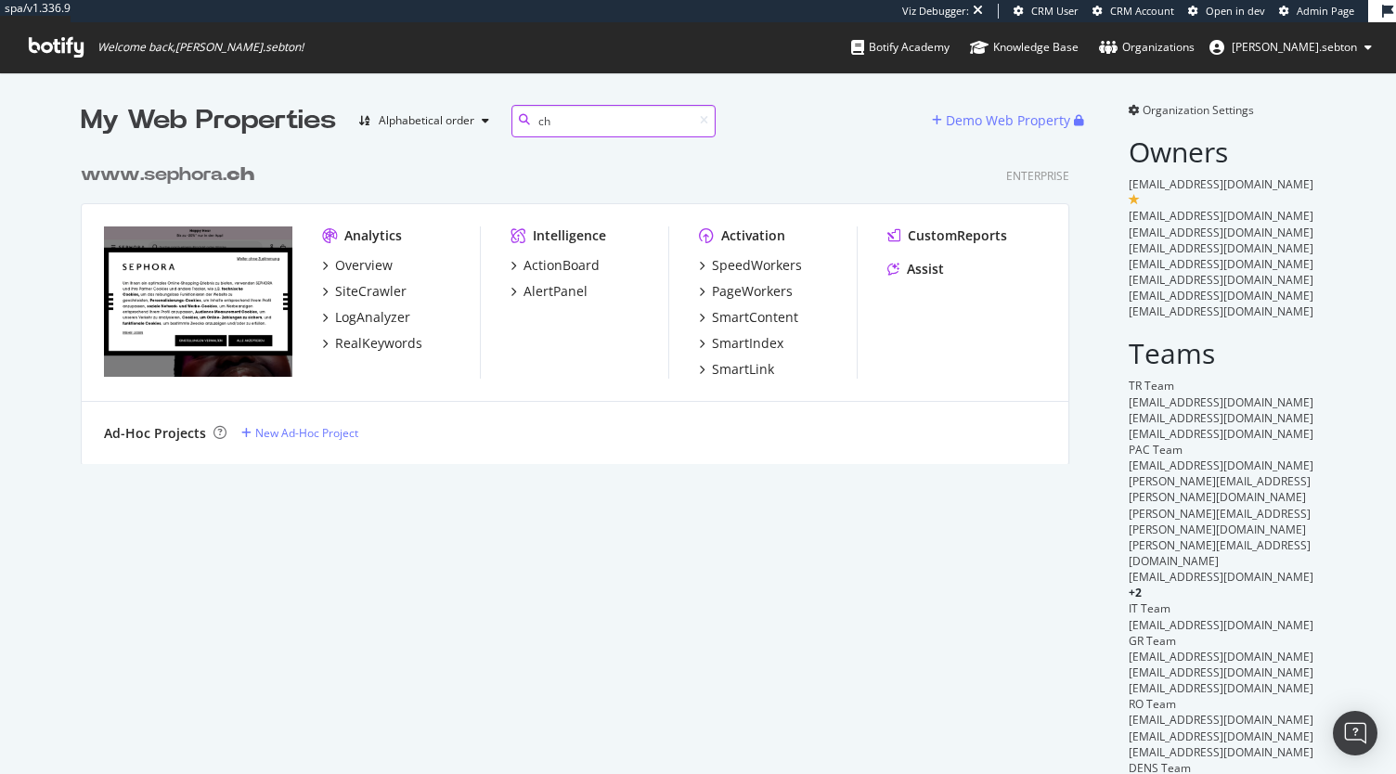
scroll to position [310, 988]
type input "ch"
click at [771, 262] on div "SpeedWorkers" at bounding box center [757, 265] width 90 height 19
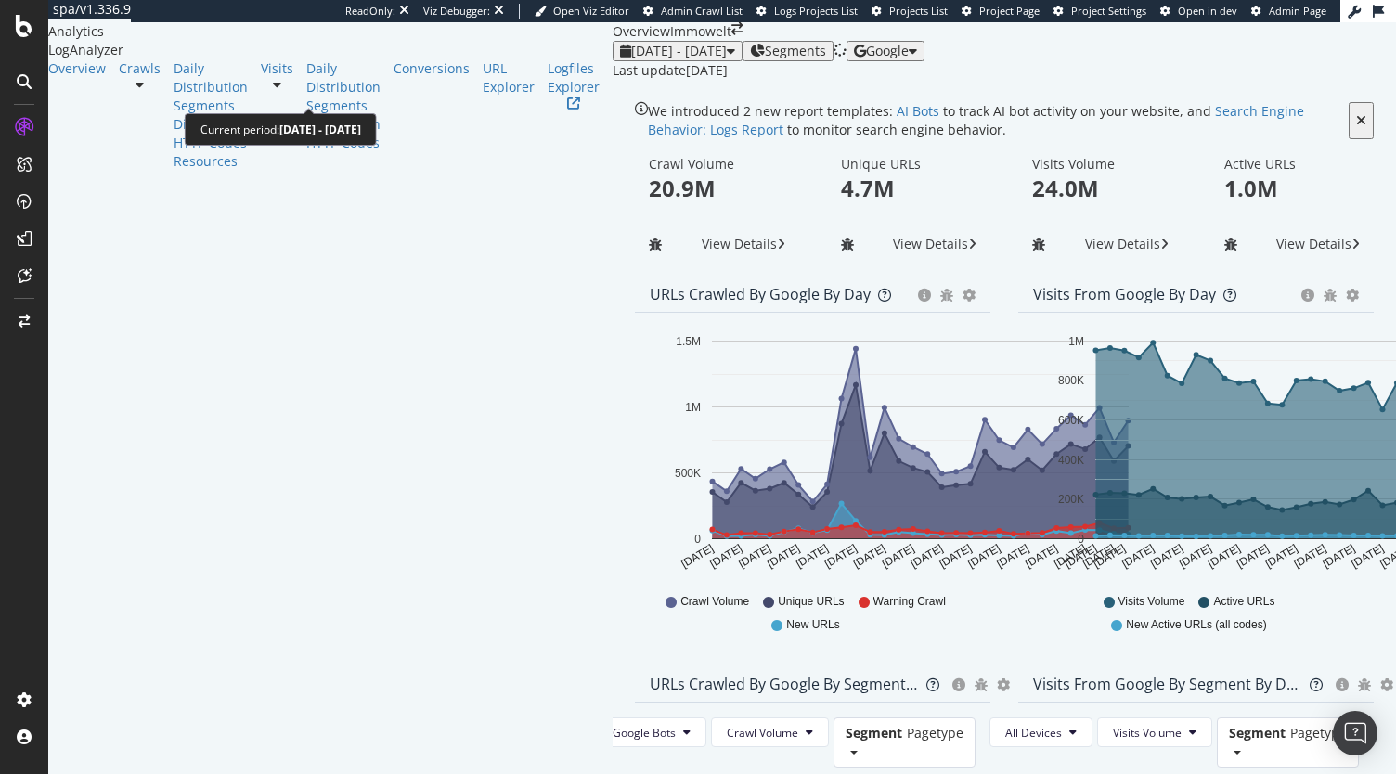
click at [631, 59] on span "2025 Jul. 20th - Aug. 18th" at bounding box center [679, 51] width 96 height 18
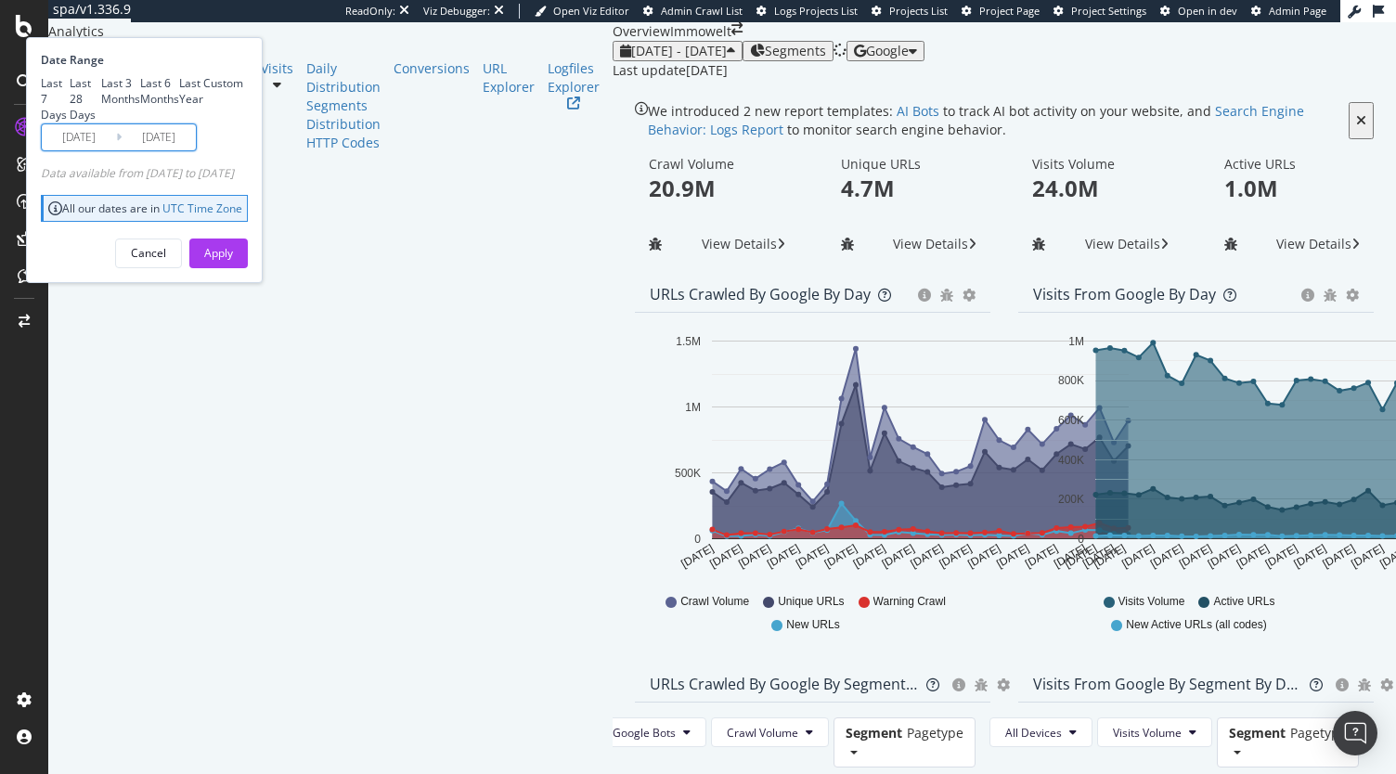
click at [196, 150] on input "2025/08/18" at bounding box center [159, 137] width 74 height 26
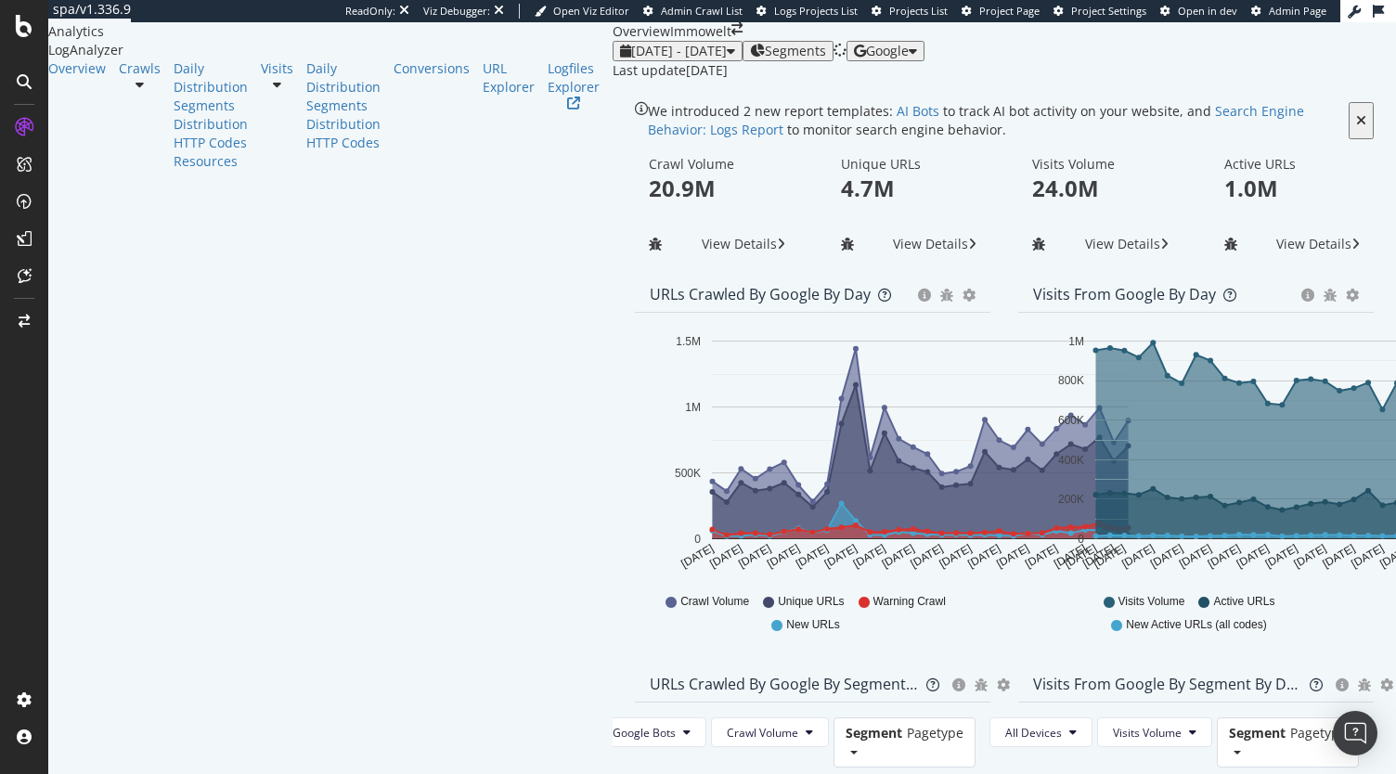
click at [613, 80] on div "Last update Aug. 20, 2025" at bounding box center [1004, 70] width 783 height 19
click at [548, 97] on div "Logfiles Explorer" at bounding box center [574, 77] width 52 height 37
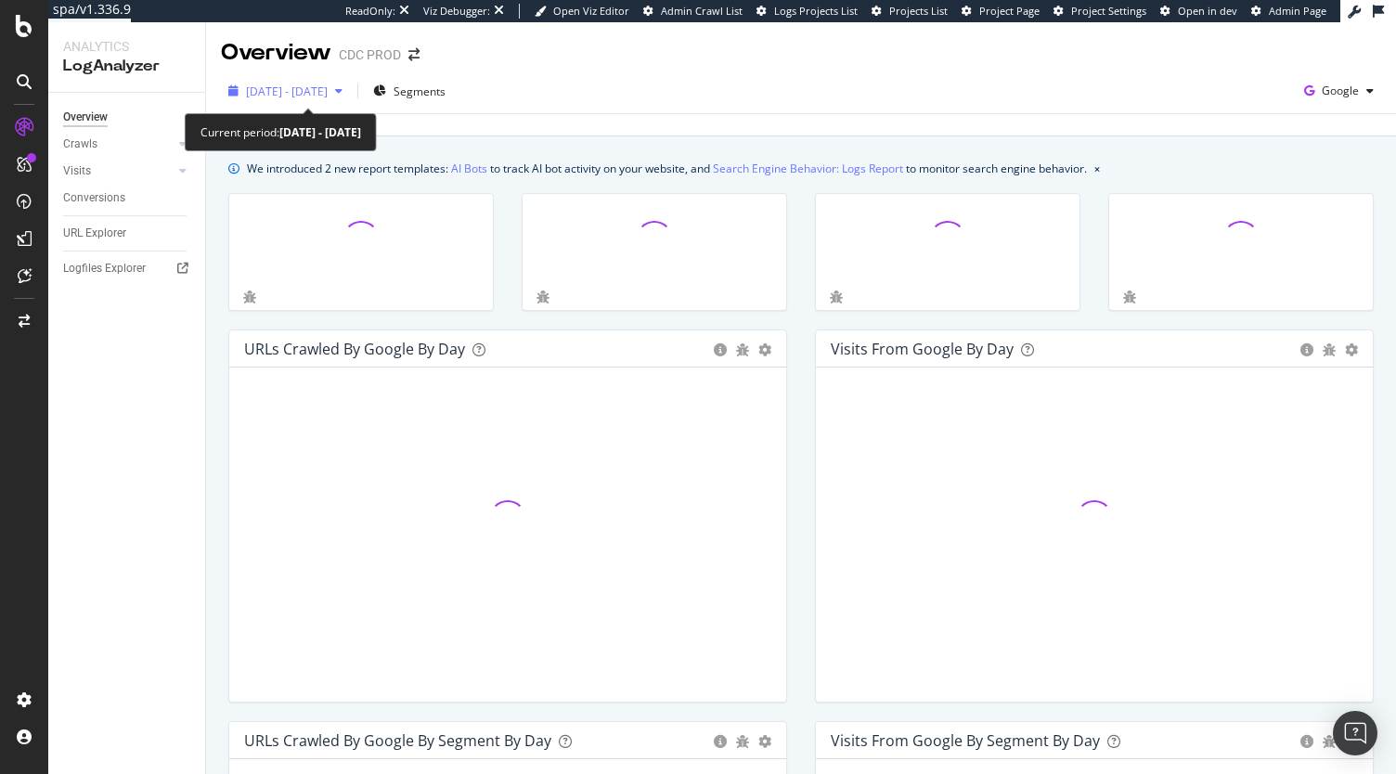
click at [321, 86] on span "[DATE] - [DATE]" at bounding box center [287, 92] width 82 height 16
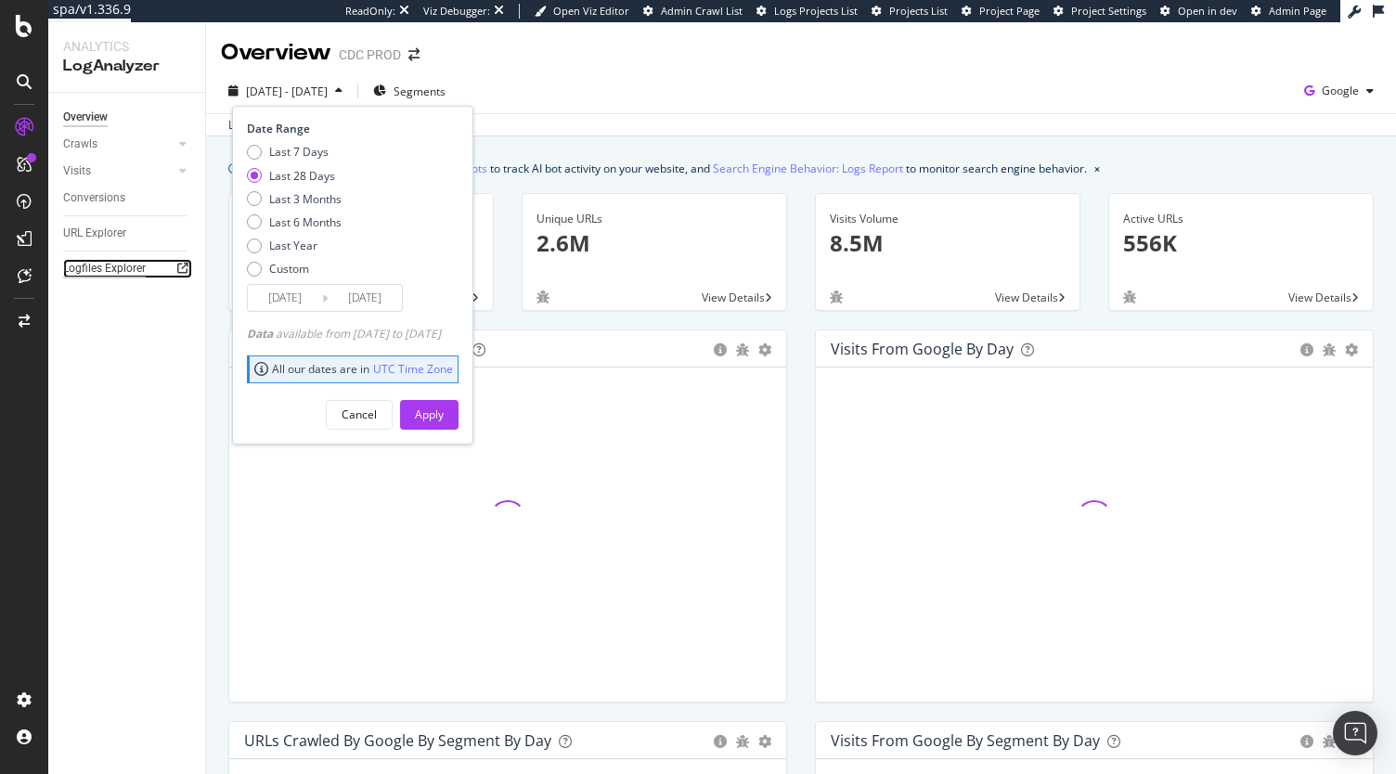
click at [121, 268] on div "Logfiles Explorer" at bounding box center [104, 268] width 83 height 19
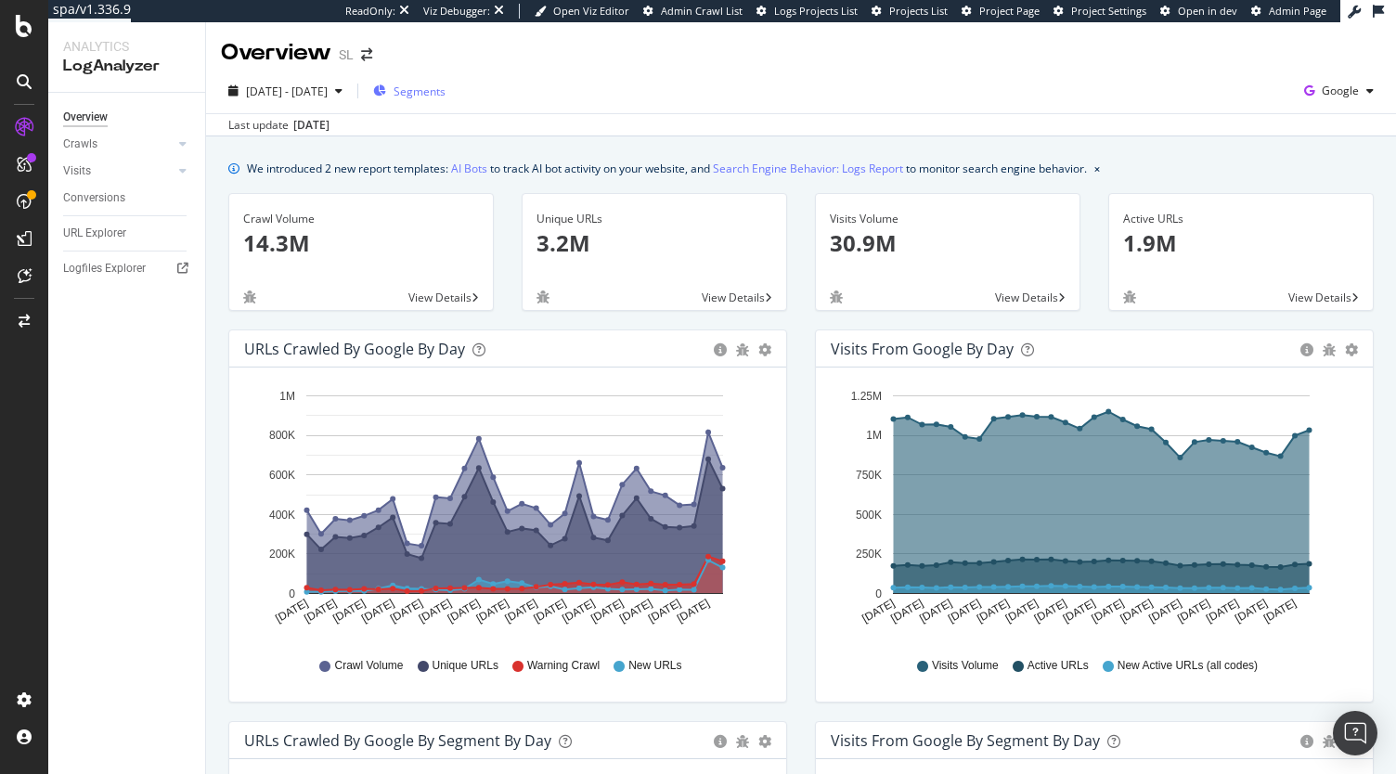
click at [445, 92] on span "Segments" at bounding box center [419, 92] width 52 height 16
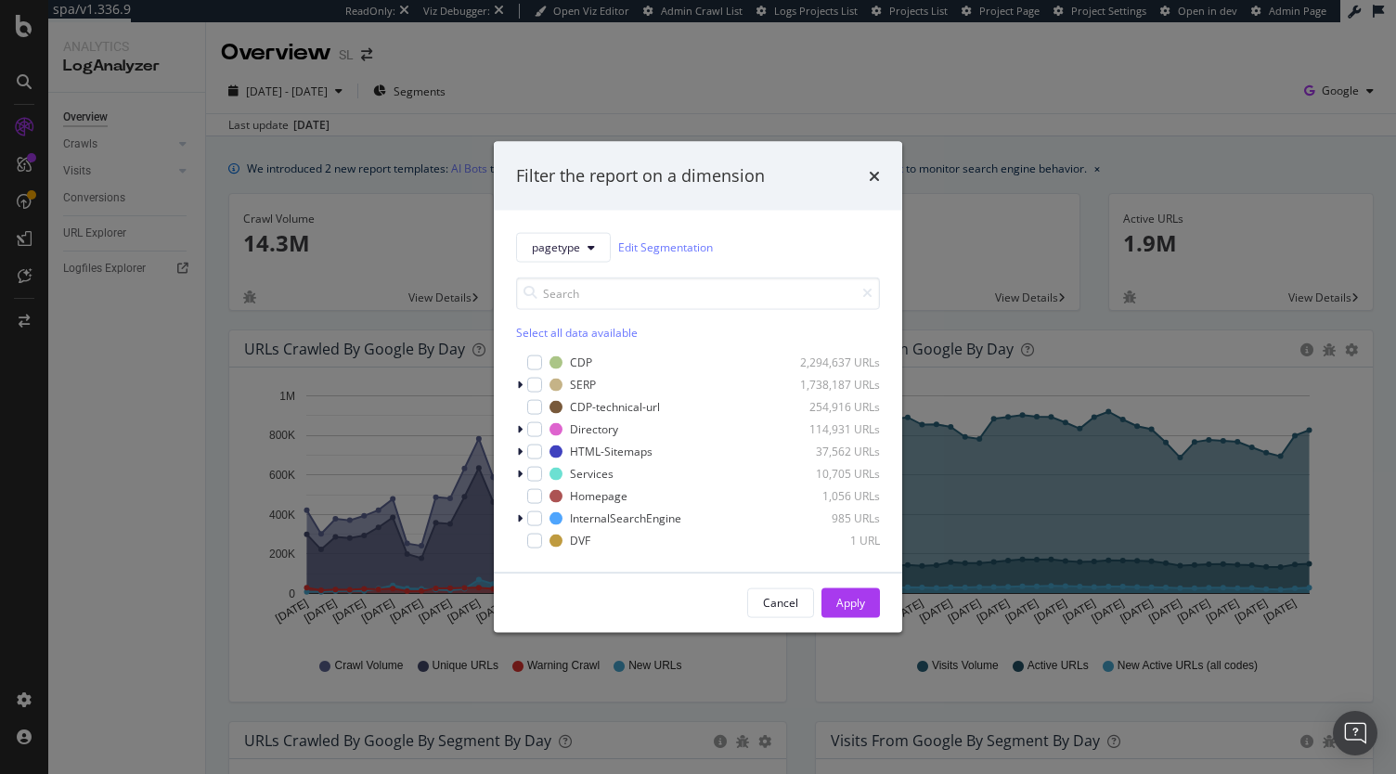
click at [594, 83] on div "Filter the report on a dimension pagetype Edit Segmentation Select all data ava…" at bounding box center [698, 387] width 1396 height 774
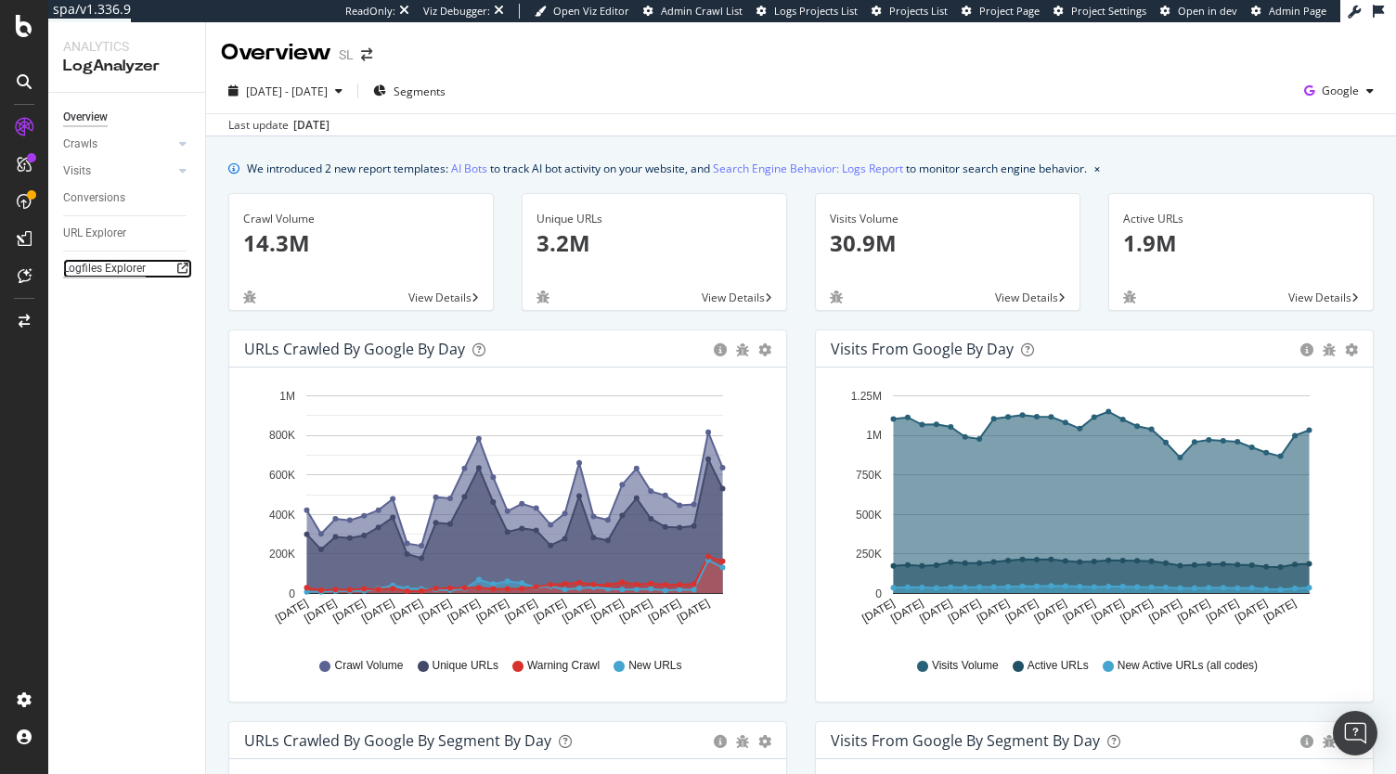
click at [94, 268] on div "Logfiles Explorer" at bounding box center [104, 268] width 83 height 19
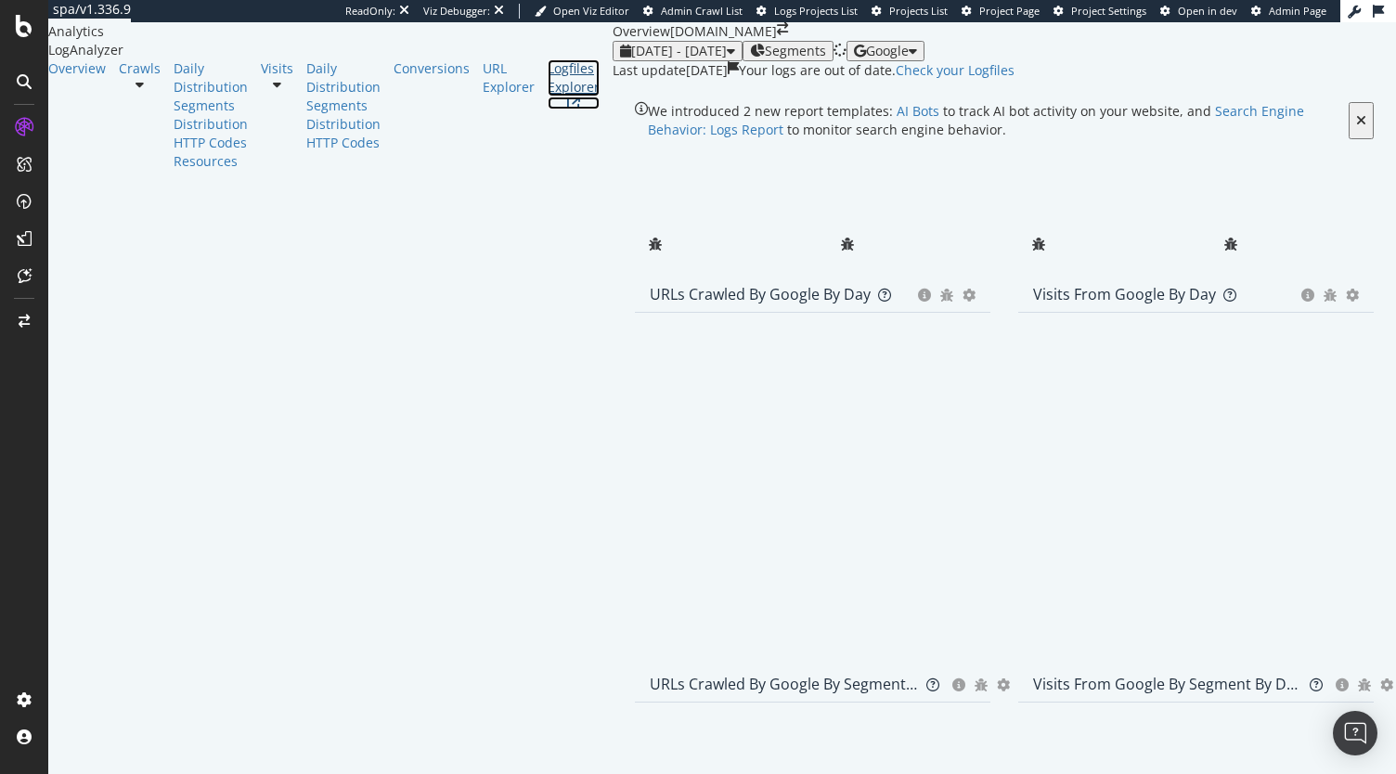
click at [548, 97] on div "Logfiles Explorer" at bounding box center [574, 77] width 52 height 37
